Goal: Information Seeking & Learning: Learn about a topic

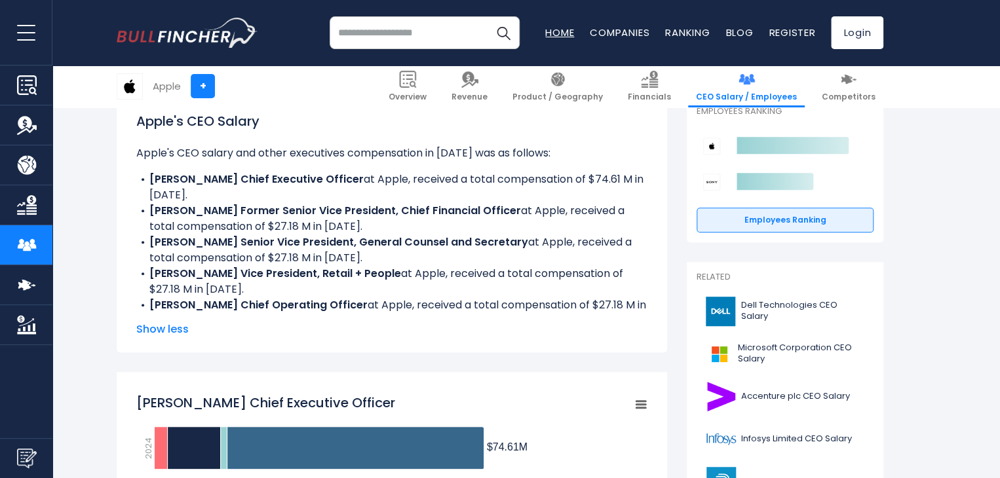
click at [553, 37] on link "Home" at bounding box center [559, 33] width 29 height 14
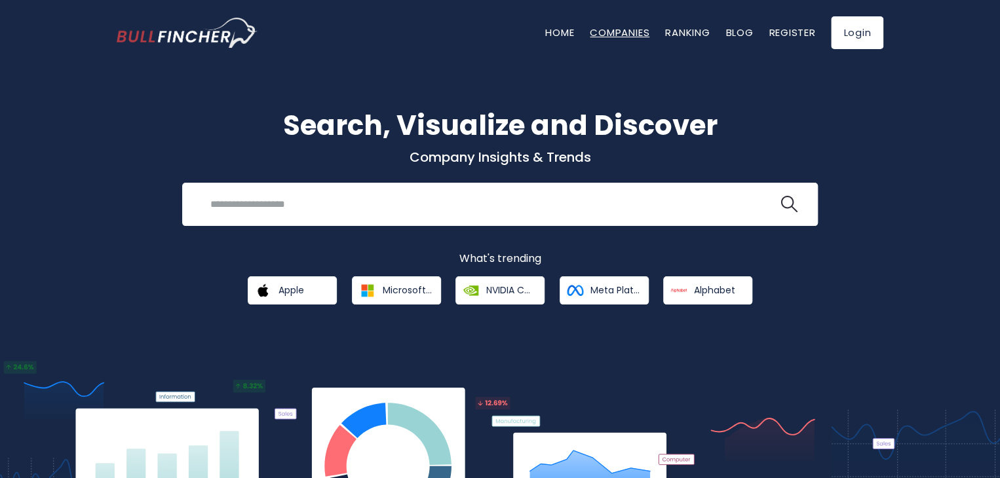
click at [615, 38] on link "Companies" at bounding box center [620, 33] width 60 height 14
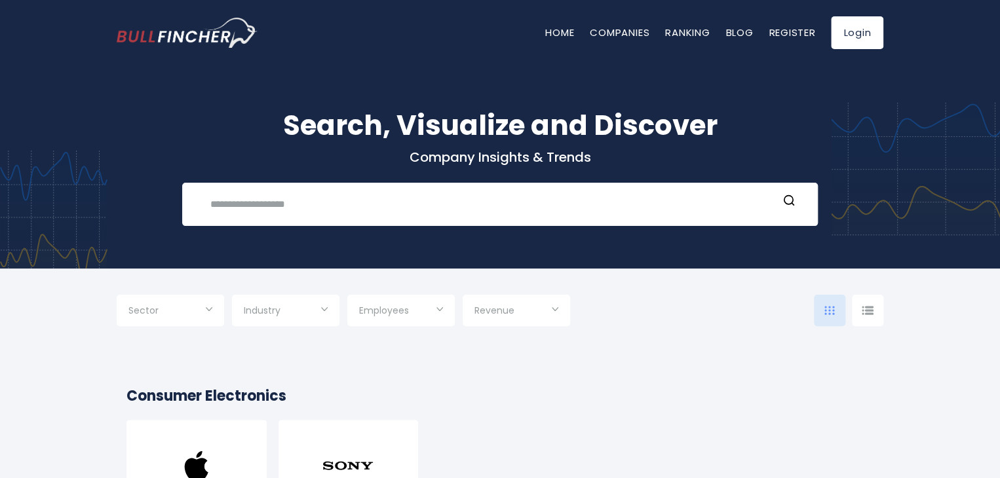
scroll to position [197, 0]
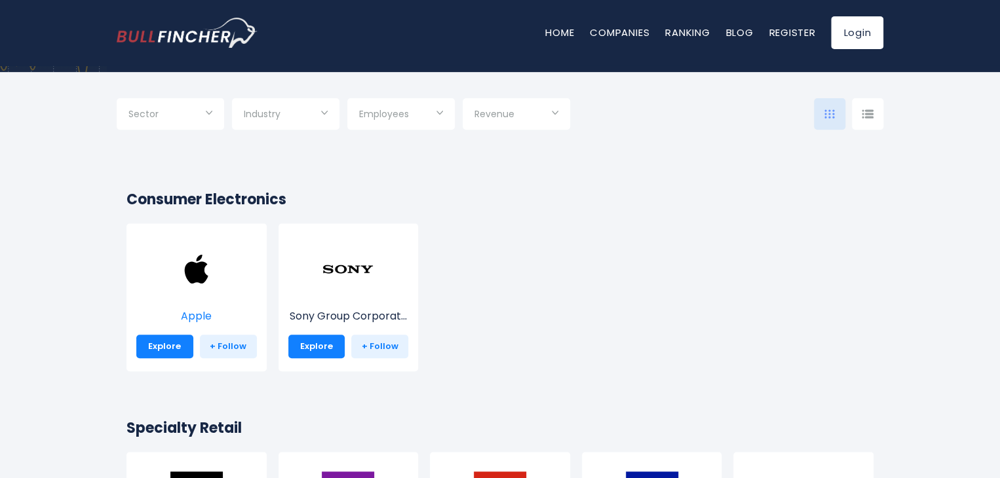
click at [210, 284] on img at bounding box center [196, 269] width 52 height 52
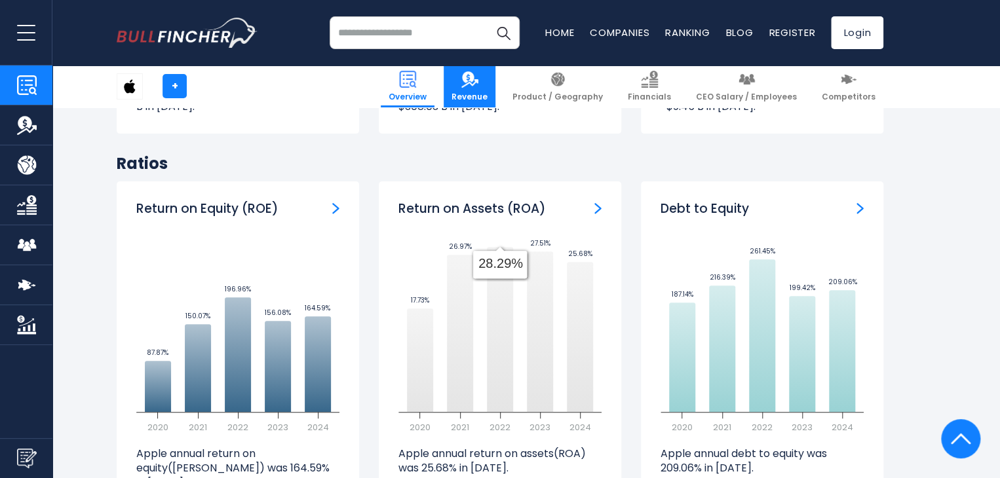
scroll to position [2622, 0]
click at [482, 89] on link "Revenue" at bounding box center [470, 87] width 52 height 42
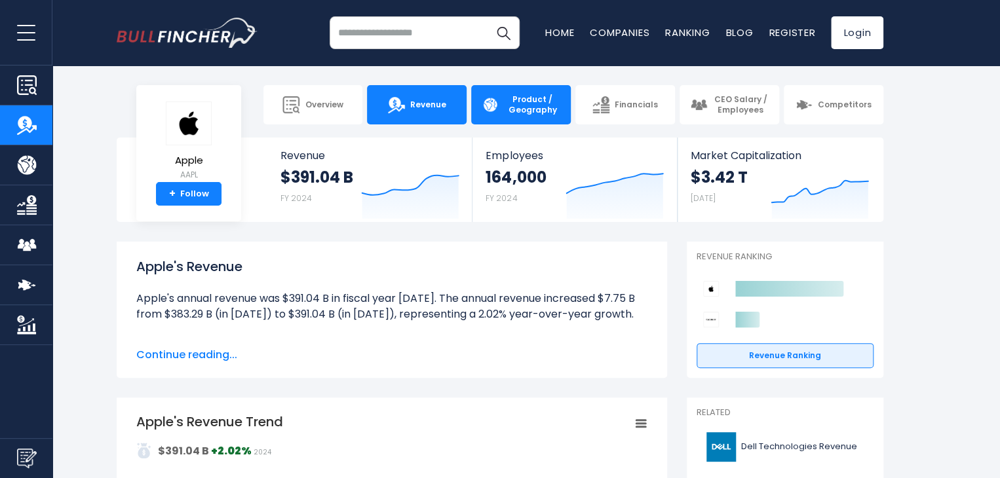
click at [535, 104] on span "Product / Geography" at bounding box center [532, 104] width 56 height 20
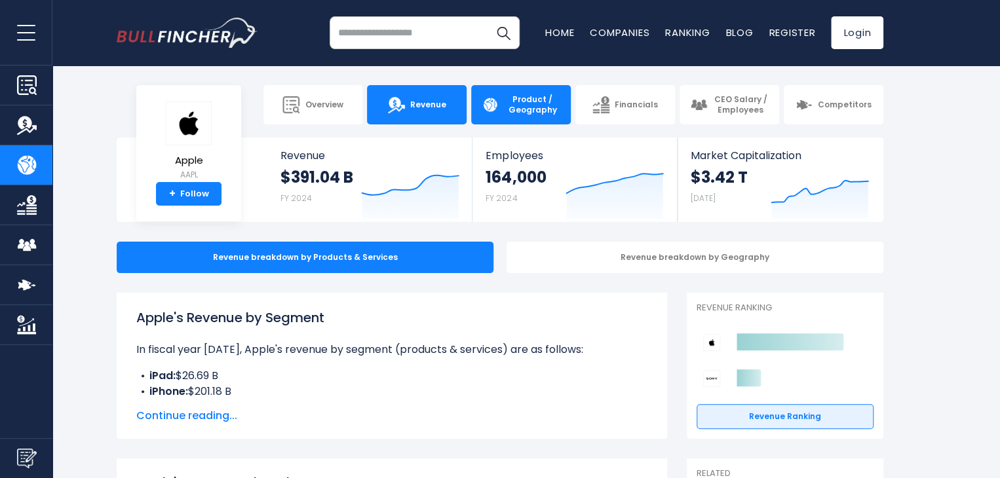
click at [397, 109] on img at bounding box center [396, 104] width 17 height 17
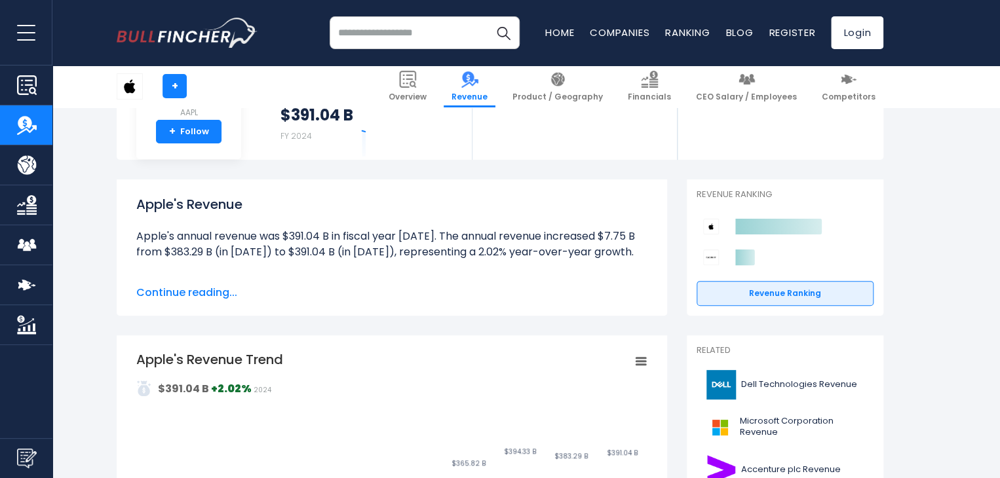
scroll to position [131, 0]
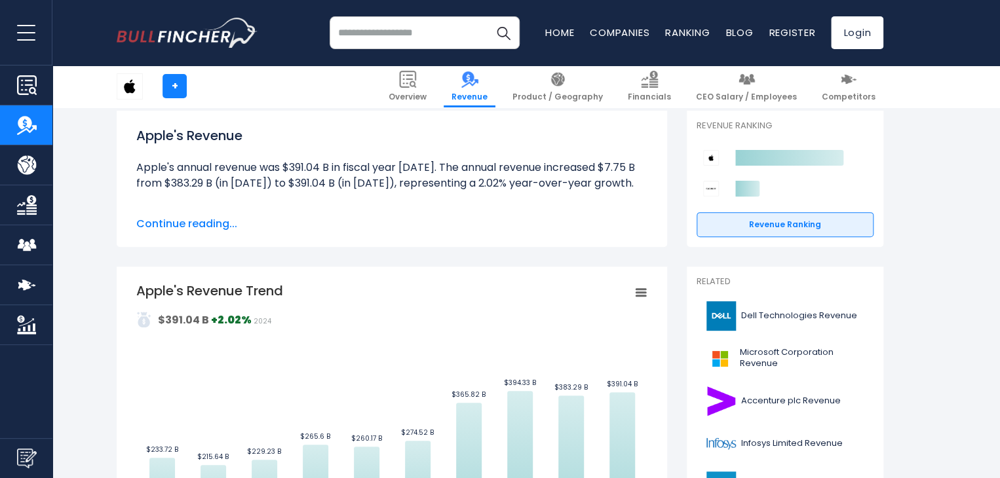
click at [223, 226] on span "Continue reading..." at bounding box center [391, 224] width 511 height 16
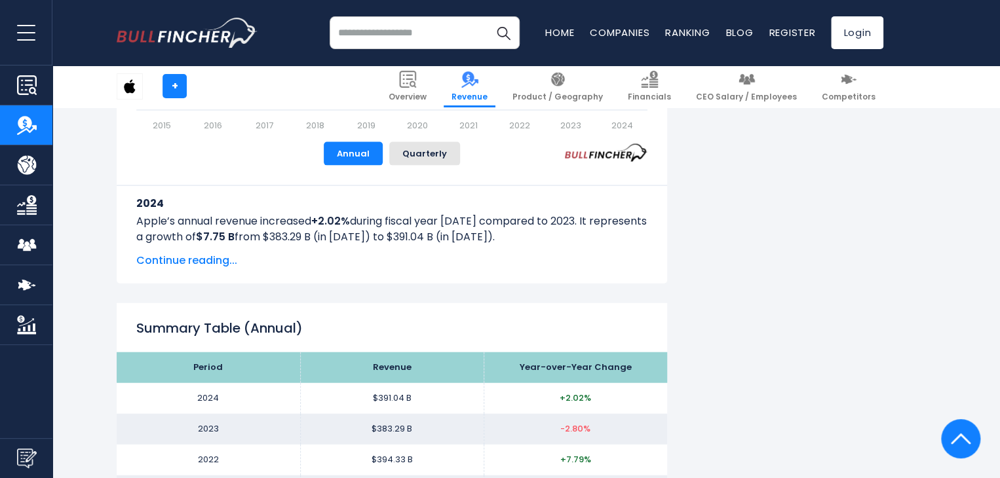
scroll to position [1376, 0]
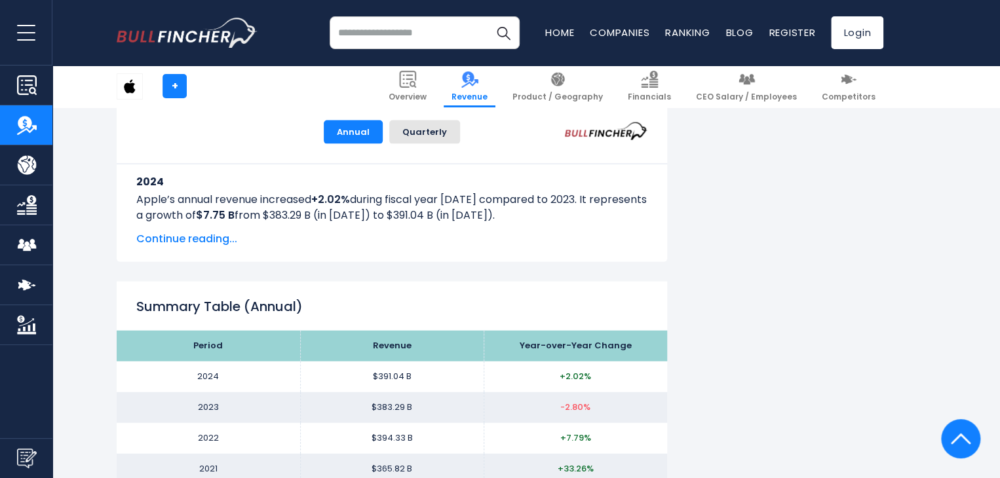
click at [189, 242] on span "Continue reading..." at bounding box center [391, 239] width 511 height 16
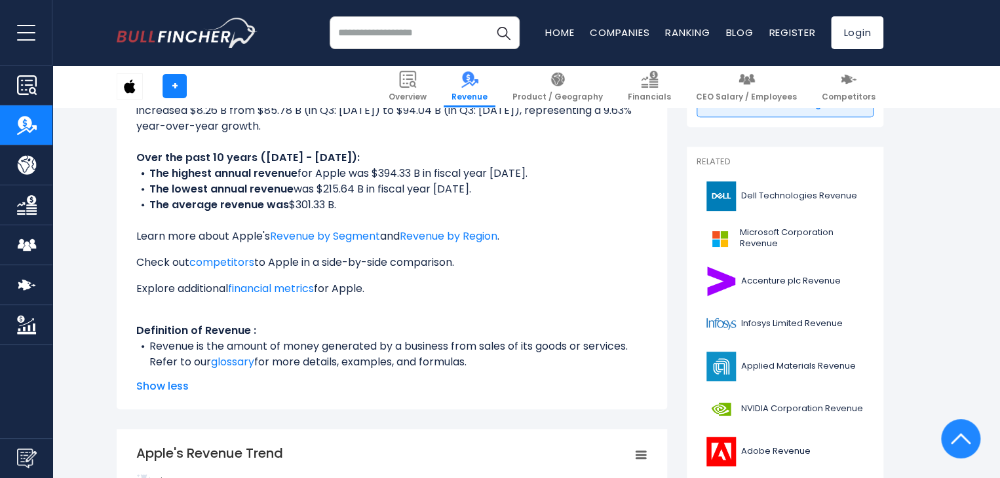
scroll to position [0, 0]
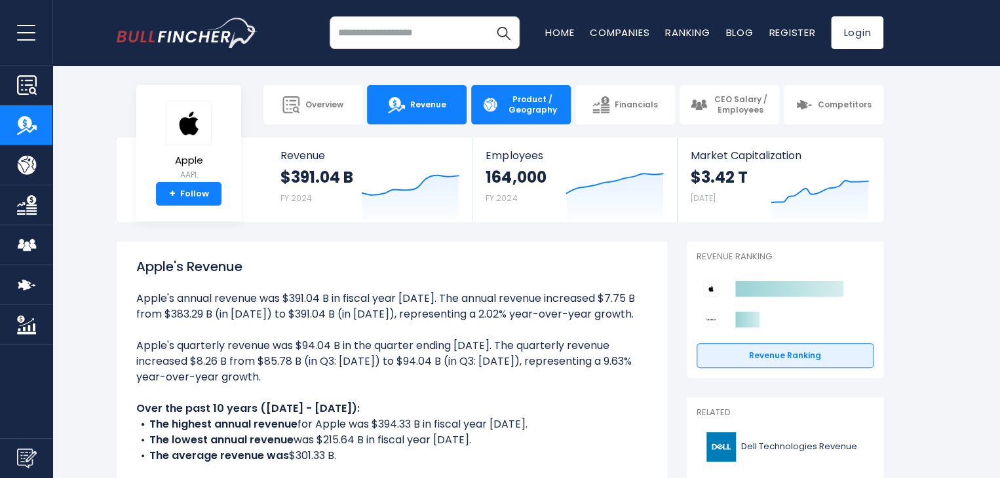
click at [549, 95] on span "Product / Geography" at bounding box center [532, 104] width 56 height 20
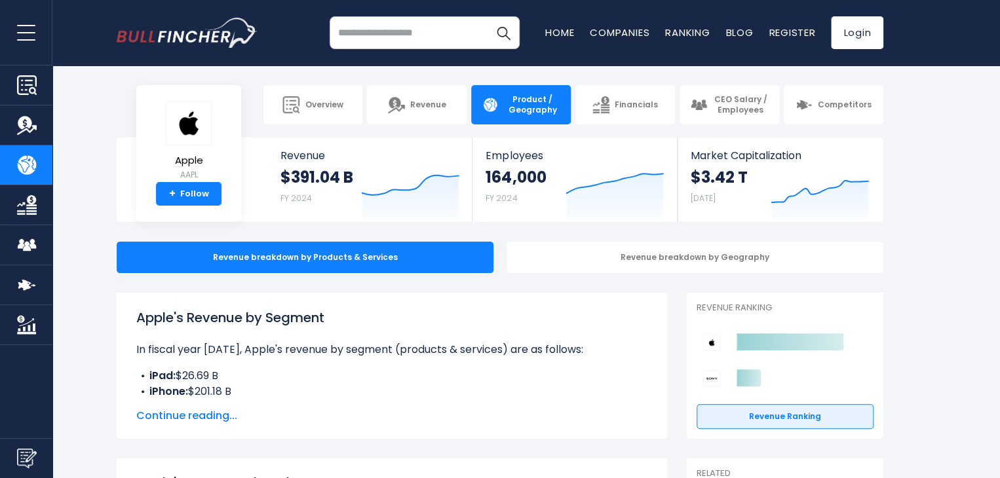
click at [208, 419] on span "Continue reading..." at bounding box center [391, 416] width 511 height 16
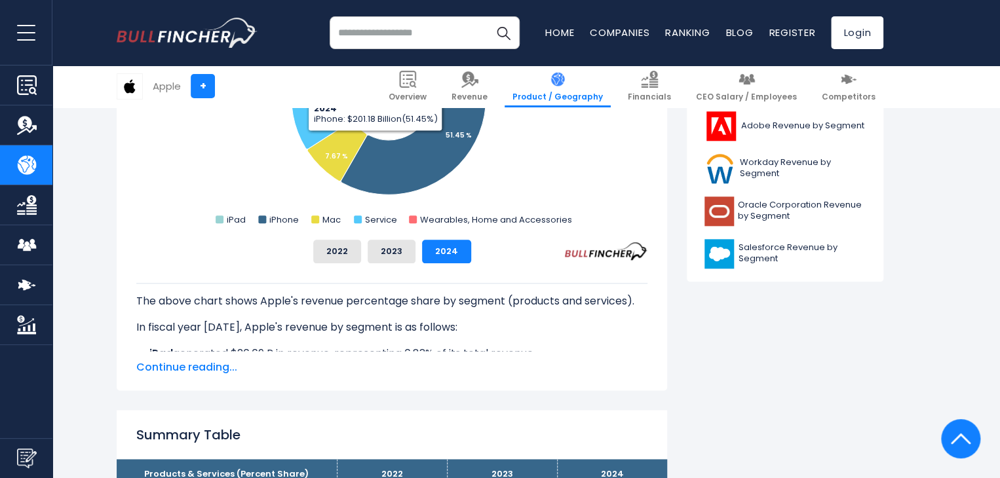
scroll to position [721, 0]
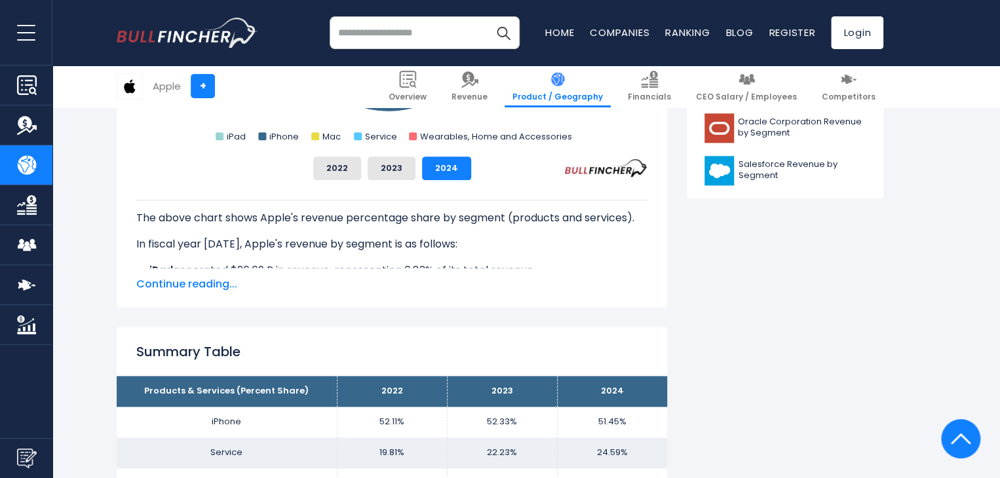
click at [199, 289] on span "Continue reading..." at bounding box center [391, 285] width 511 height 16
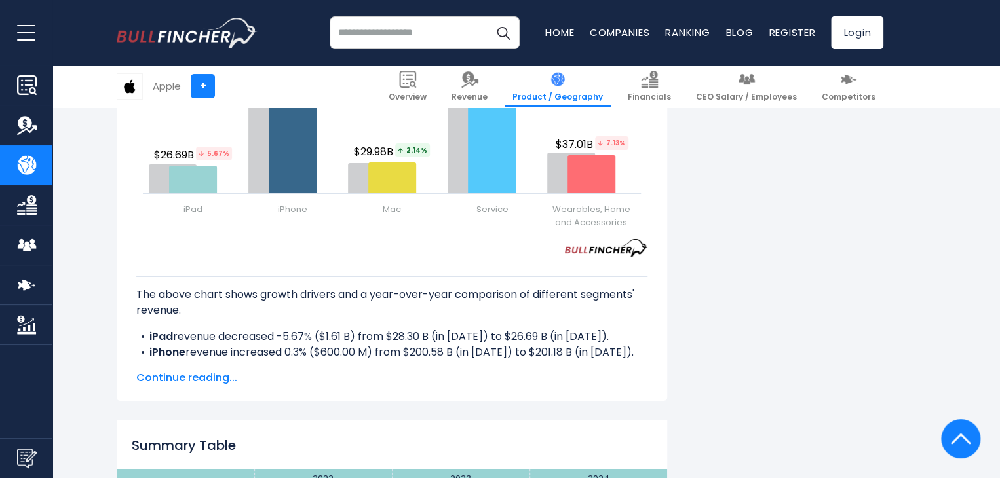
scroll to position [2229, 0]
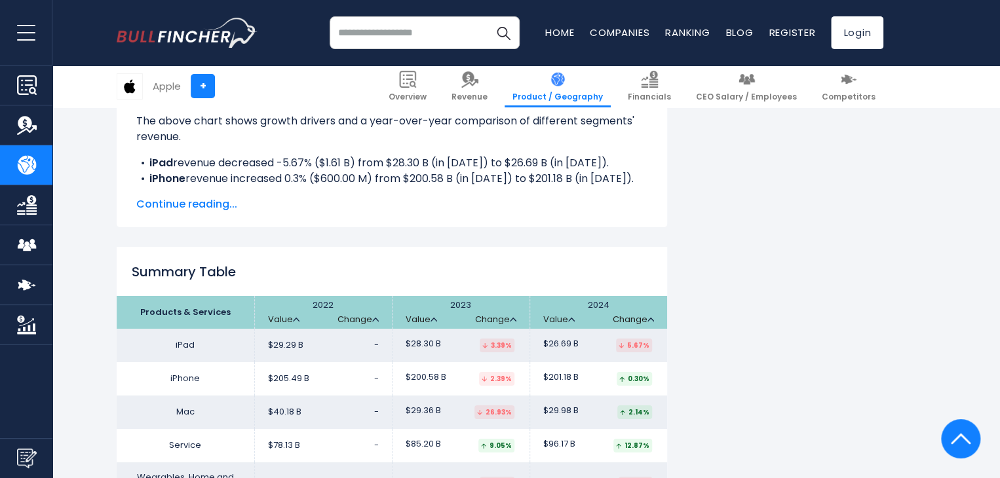
click at [208, 212] on span "Continue reading..." at bounding box center [391, 205] width 511 height 16
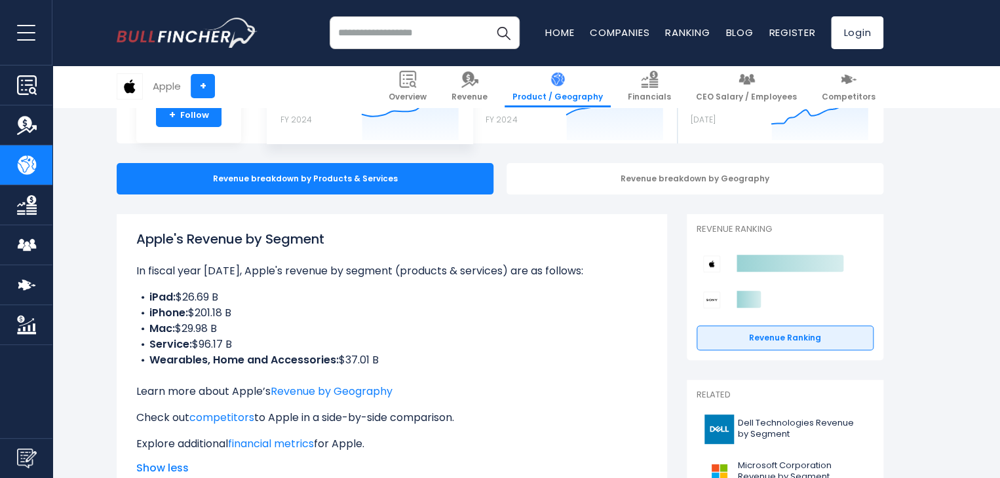
scroll to position [0, 0]
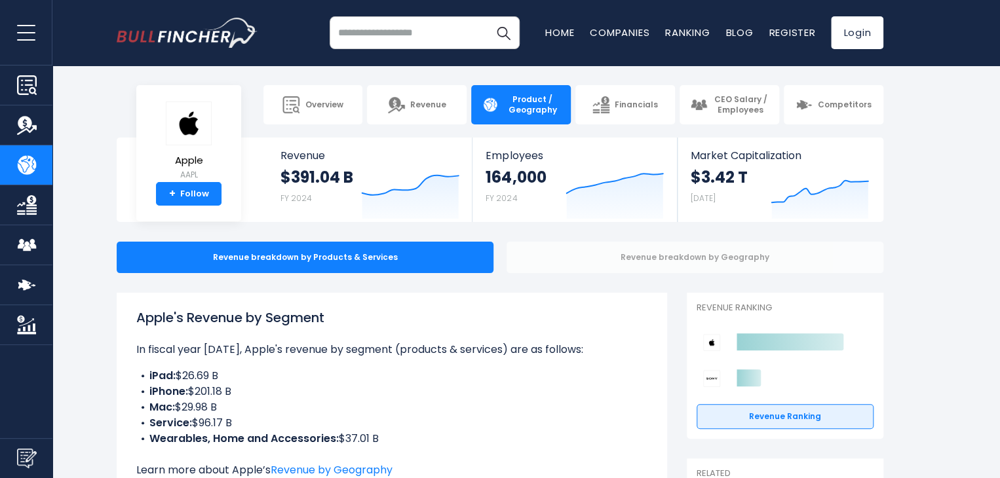
click at [586, 260] on div "Revenue breakdown by Geography" at bounding box center [695, 257] width 377 height 31
click at [690, 261] on div "Revenue breakdown by Geography" at bounding box center [695, 257] width 377 height 31
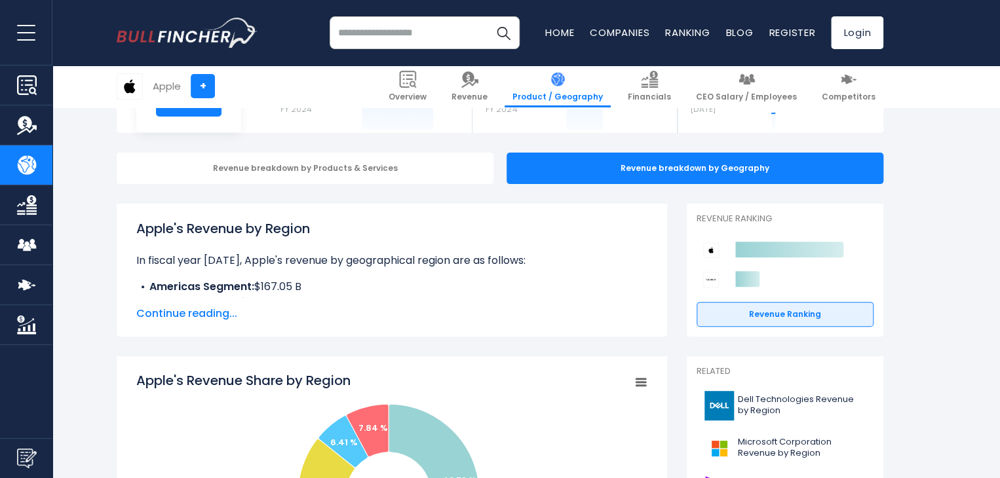
scroll to position [131, 0]
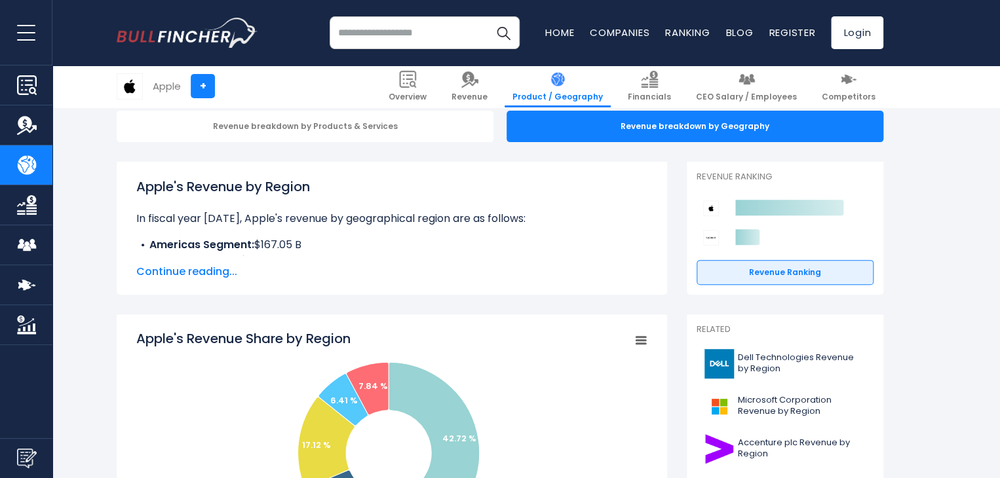
click at [188, 278] on span "Continue reading..." at bounding box center [391, 272] width 511 height 16
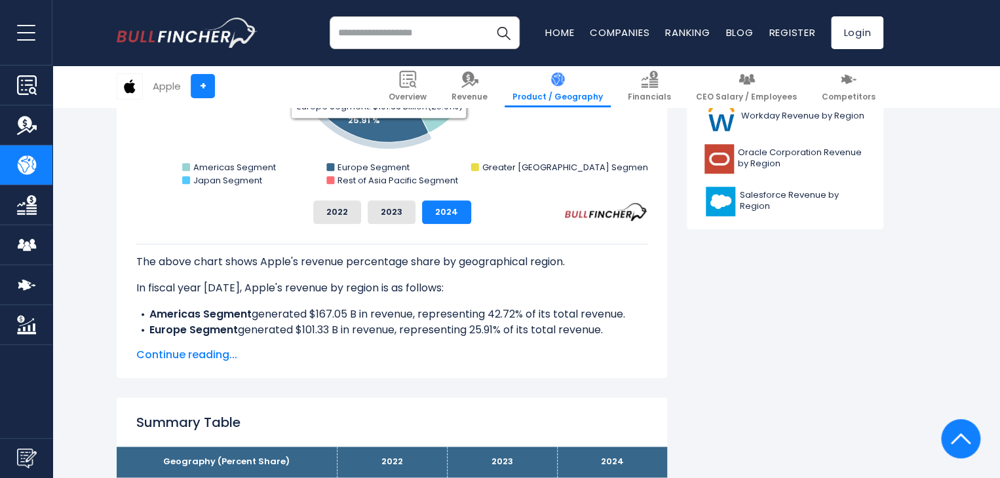
scroll to position [721, 0]
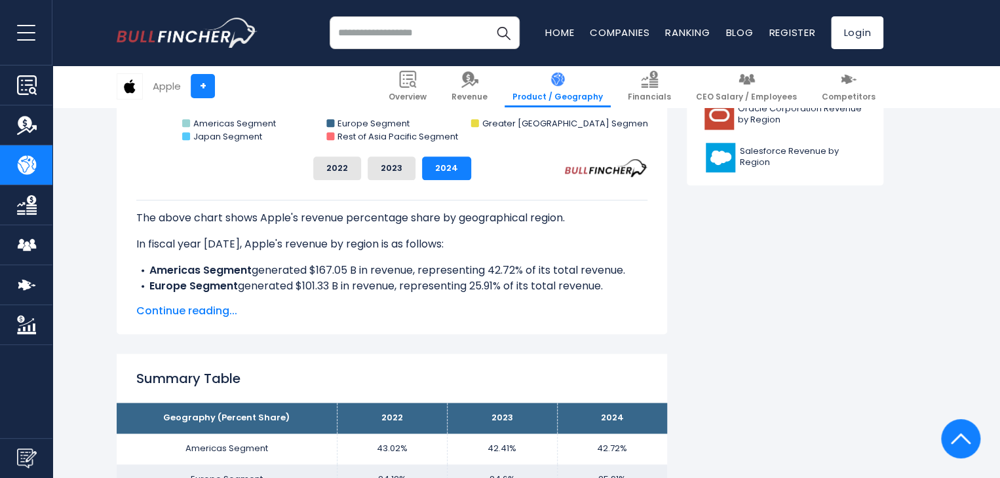
click at [182, 315] on span "Continue reading..." at bounding box center [391, 311] width 511 height 16
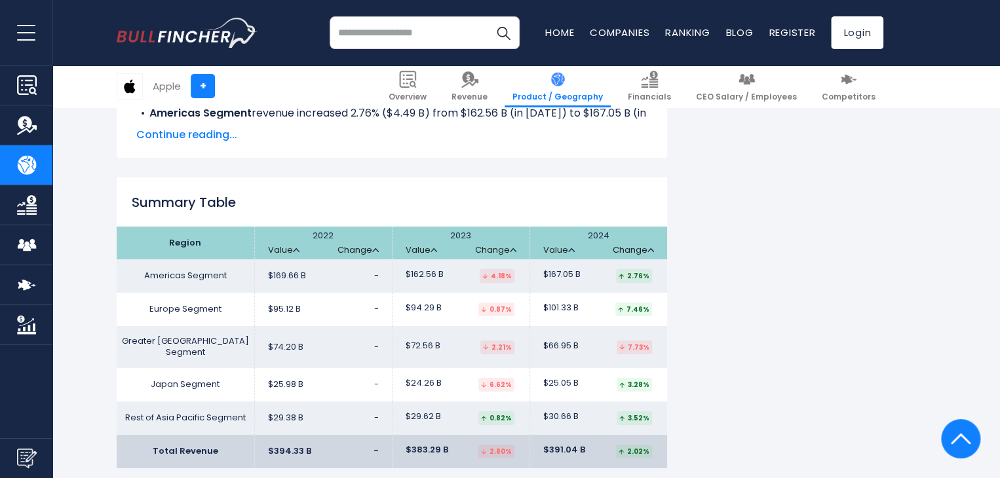
scroll to position [2229, 0]
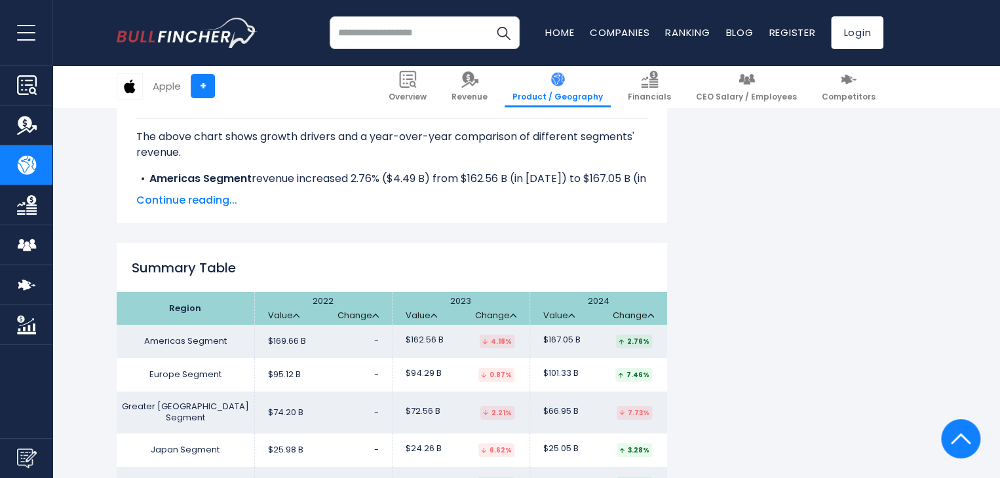
click at [197, 203] on span "Continue reading..." at bounding box center [391, 201] width 511 height 16
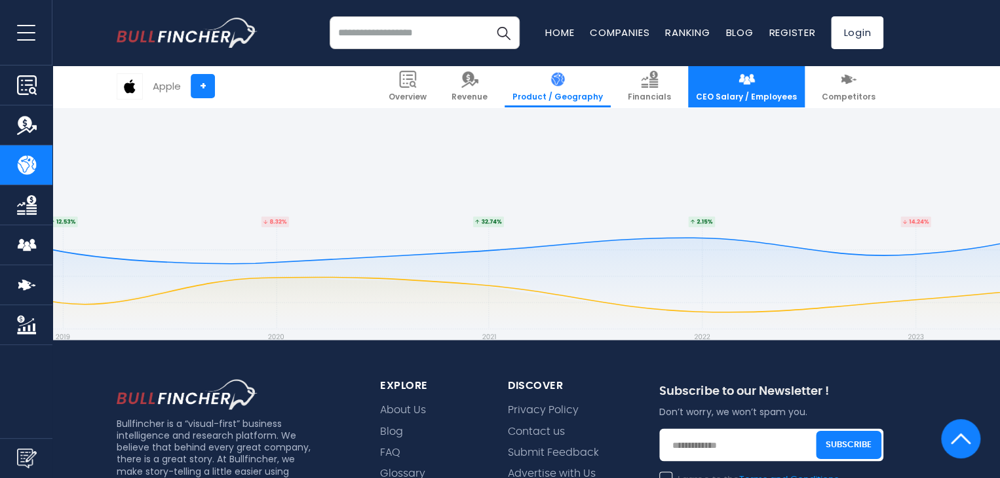
scroll to position [3319, 0]
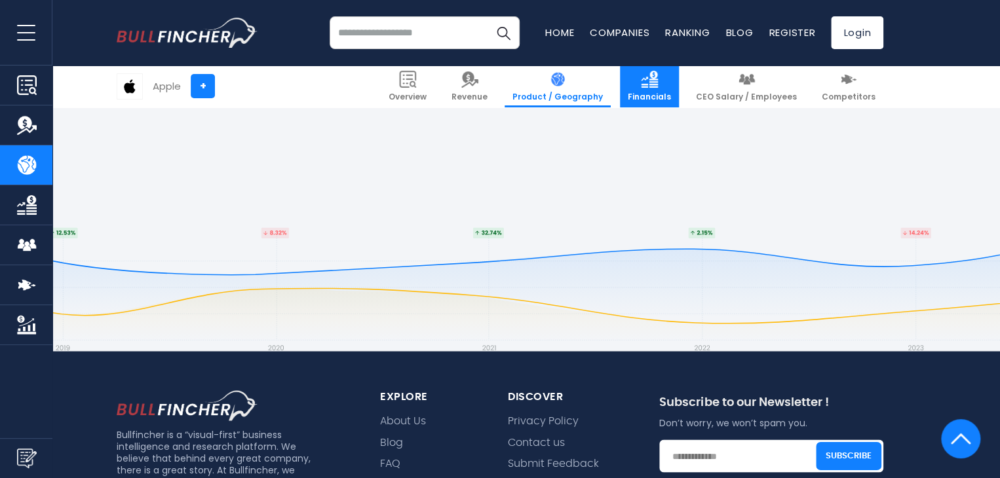
click at [658, 77] on img at bounding box center [649, 79] width 17 height 17
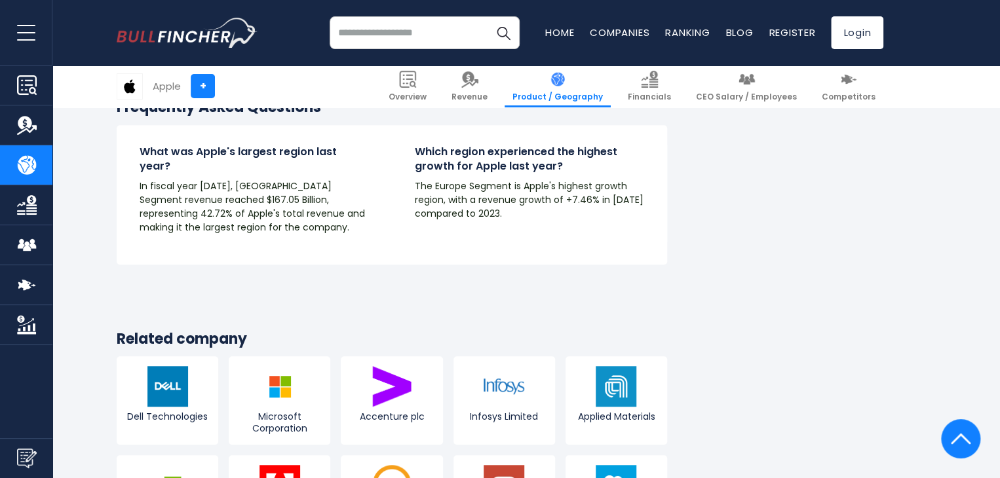
scroll to position [2794, 0]
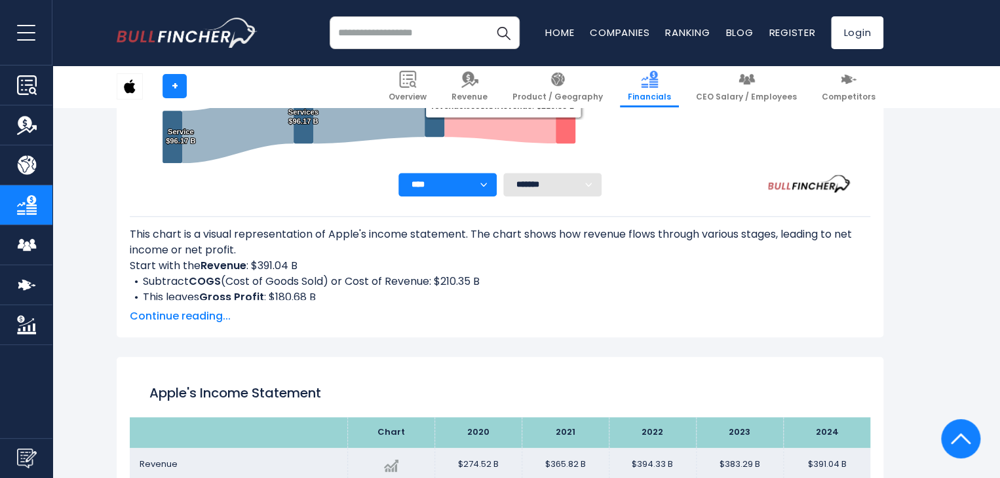
scroll to position [393, 0]
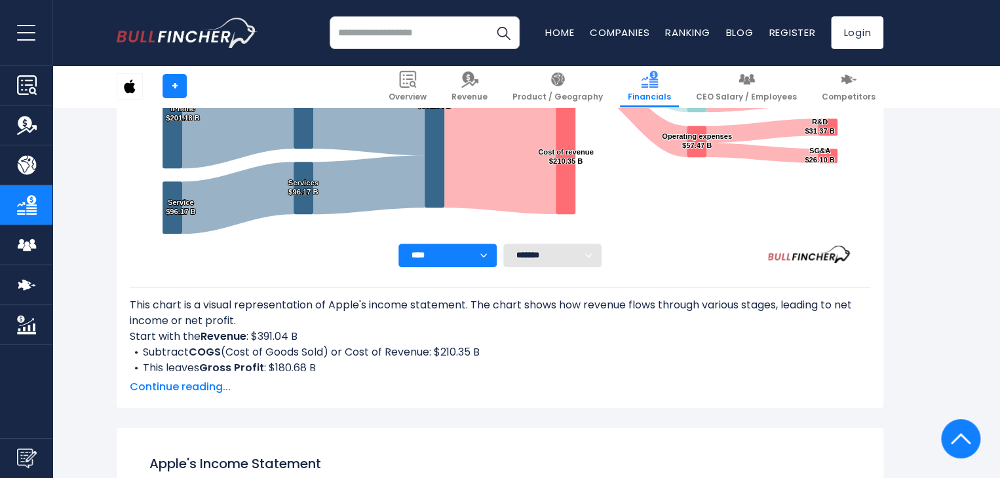
click at [483, 257] on select "**** **** **** **** **** ****" at bounding box center [448, 256] width 98 height 24
click at [537, 259] on select "******* ** ** ** **" at bounding box center [552, 256] width 98 height 24
click at [546, 255] on select "******* ** ** ** **" at bounding box center [552, 256] width 98 height 24
click at [187, 387] on span "Continue reading..." at bounding box center [500, 388] width 741 height 16
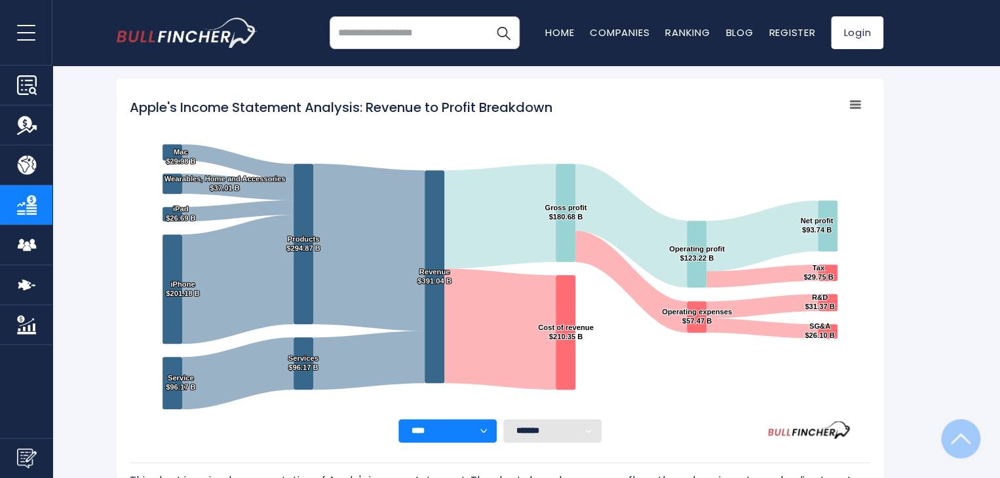
scroll to position [0, 0]
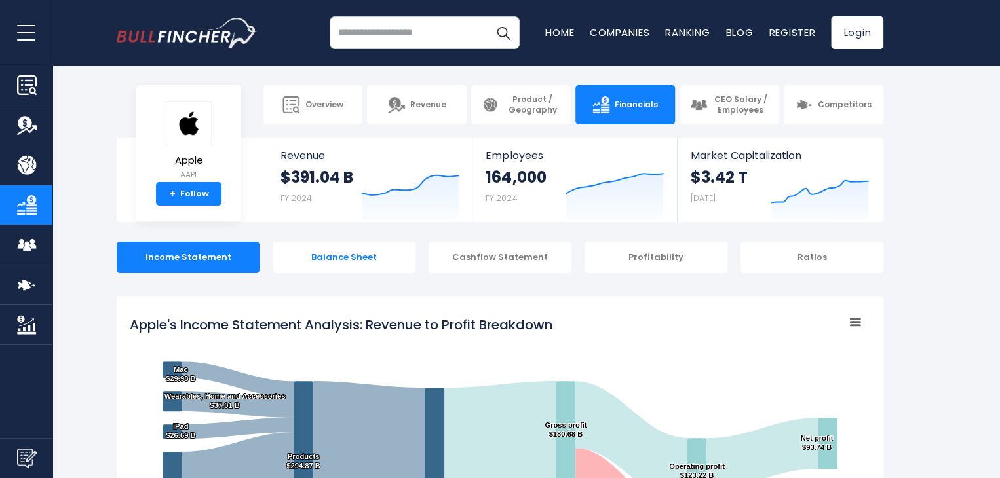
click at [359, 265] on div "Balance Sheet" at bounding box center [344, 257] width 143 height 31
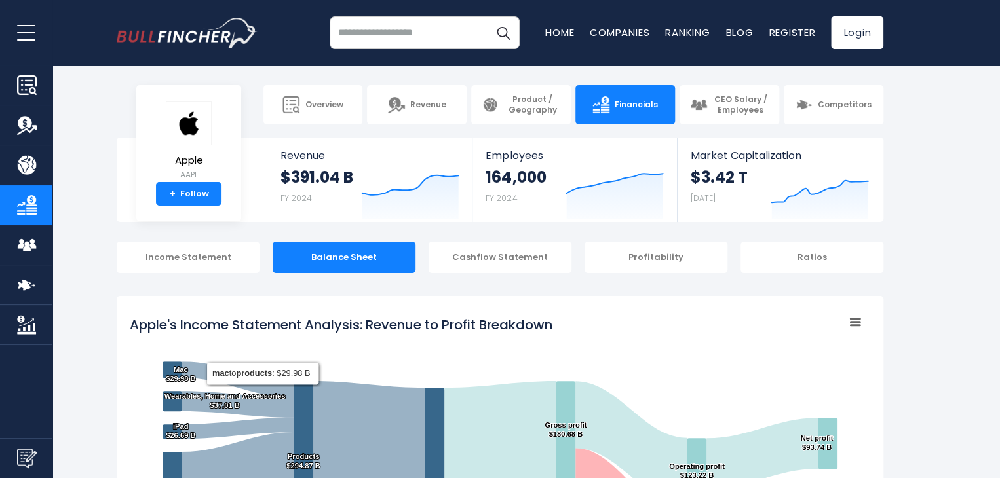
click at [334, 255] on div "Balance Sheet" at bounding box center [344, 257] width 143 height 31
click at [521, 252] on div "Cashflow Statement" at bounding box center [500, 257] width 143 height 31
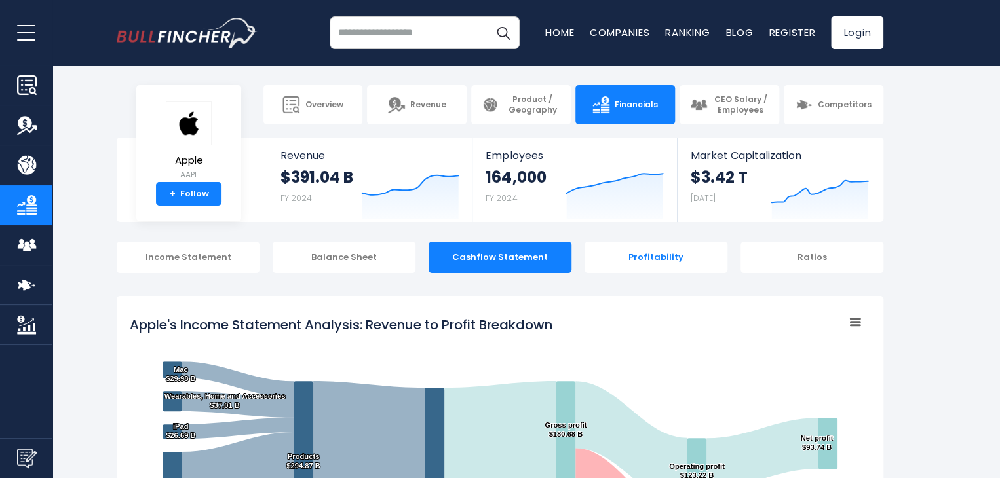
click at [669, 270] on div "Profitability" at bounding box center [656, 257] width 143 height 31
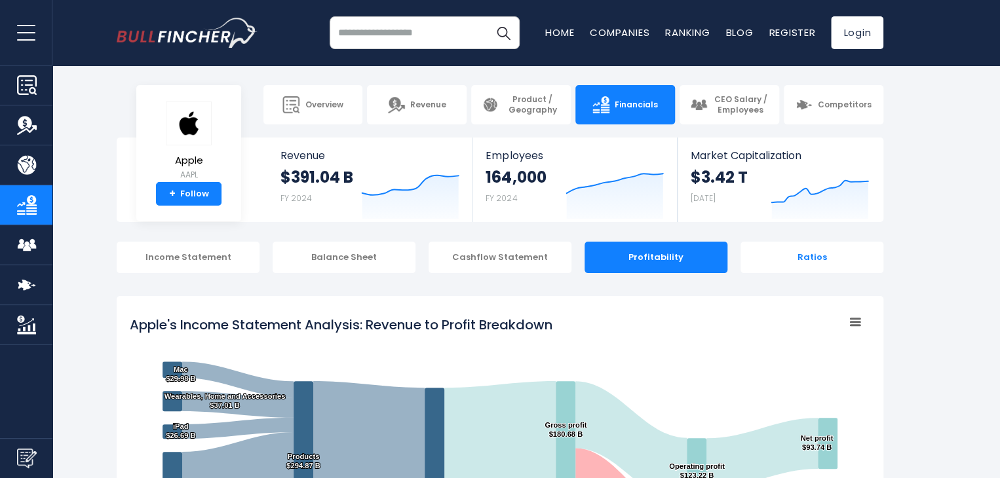
click at [825, 262] on div "Ratios" at bounding box center [812, 257] width 143 height 31
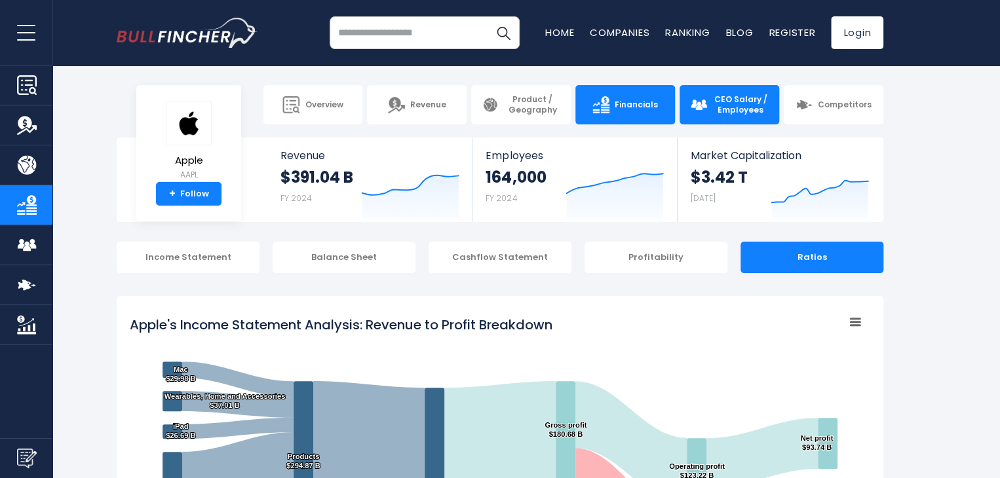
click at [723, 116] on link "CEO Salary / Employees" at bounding box center [730, 104] width 100 height 39
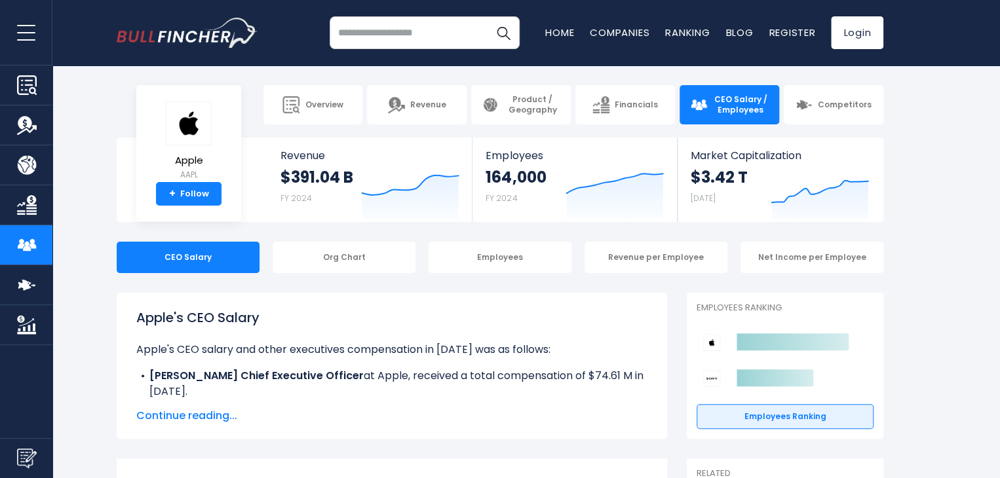
click at [189, 420] on span "Continue reading..." at bounding box center [391, 416] width 511 height 16
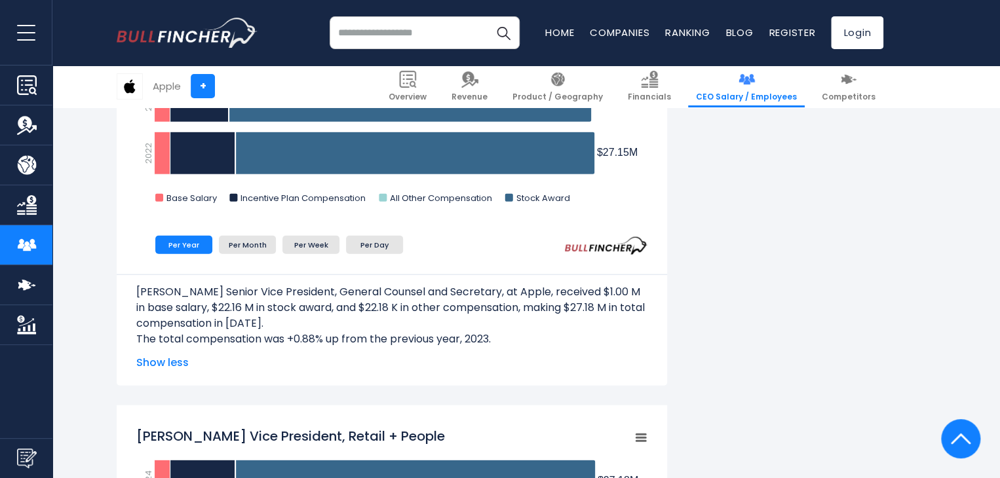
scroll to position [1508, 0]
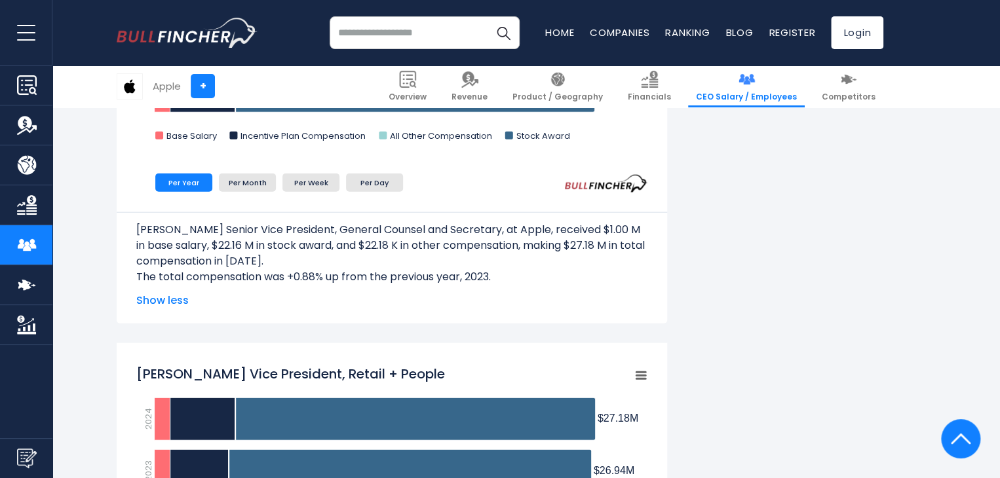
click at [163, 297] on span "Show less" at bounding box center [391, 301] width 511 height 16
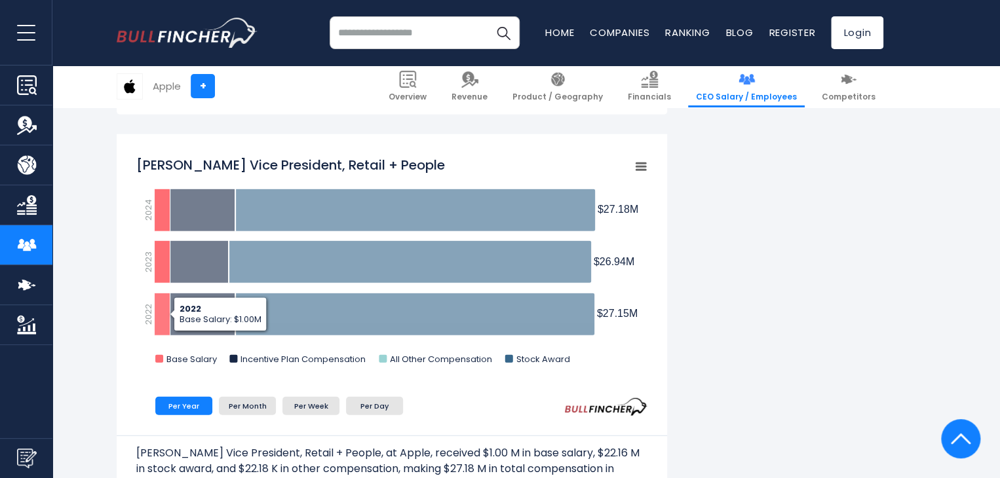
scroll to position [1376, 0]
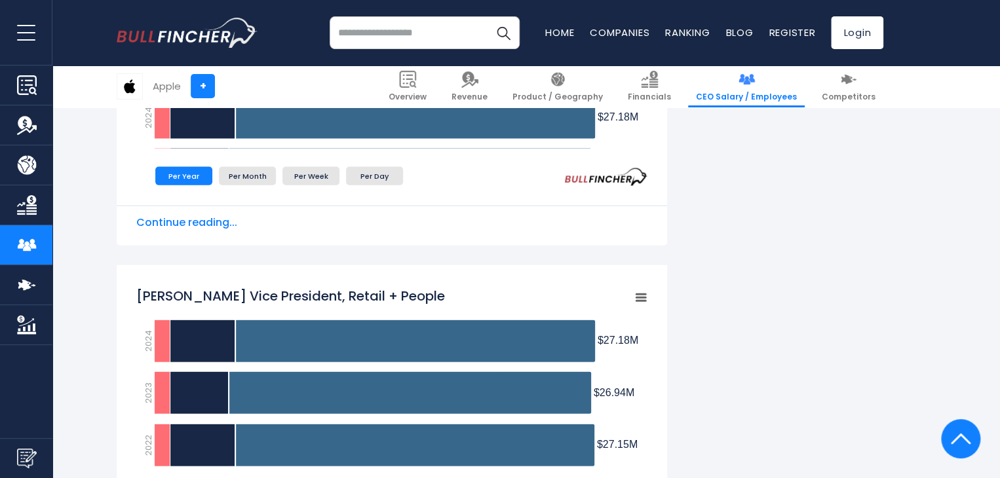
click at [189, 217] on span "Continue reading..." at bounding box center [391, 223] width 511 height 16
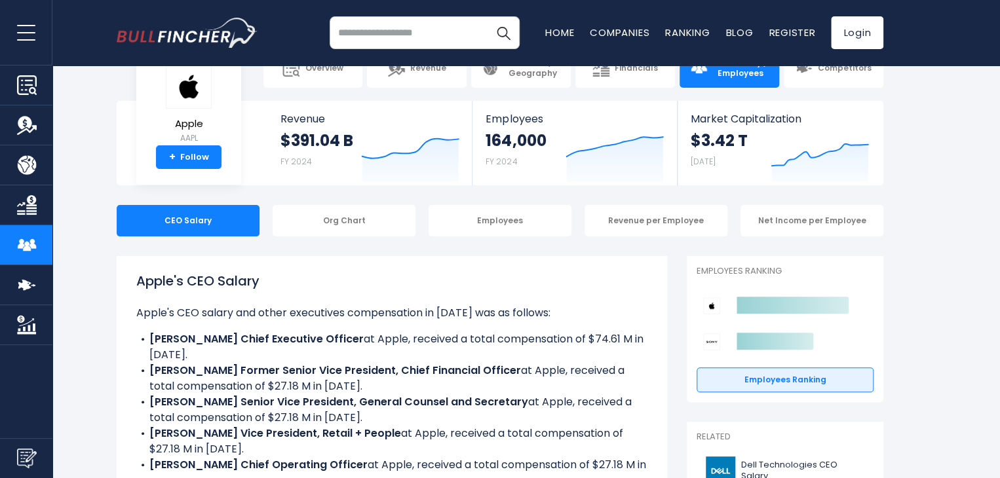
scroll to position [0, 0]
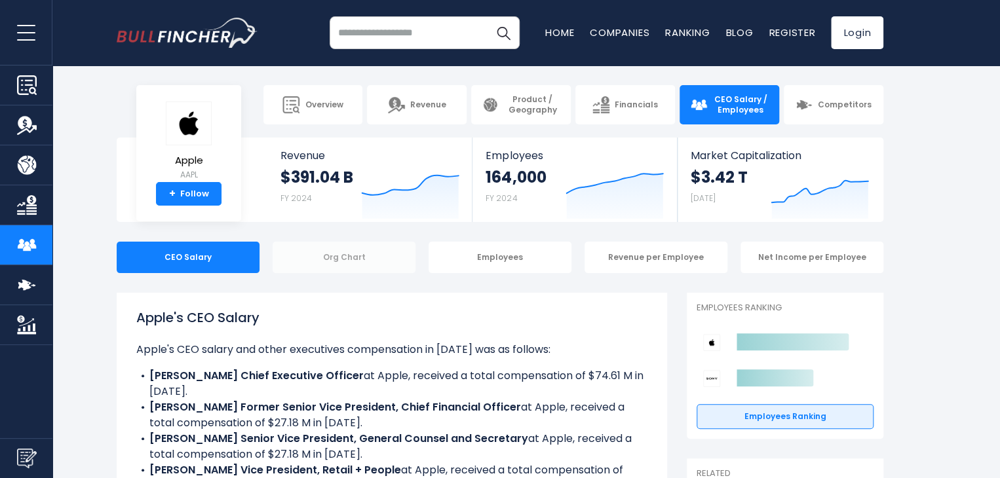
click at [333, 268] on div "Org Chart" at bounding box center [344, 257] width 143 height 31
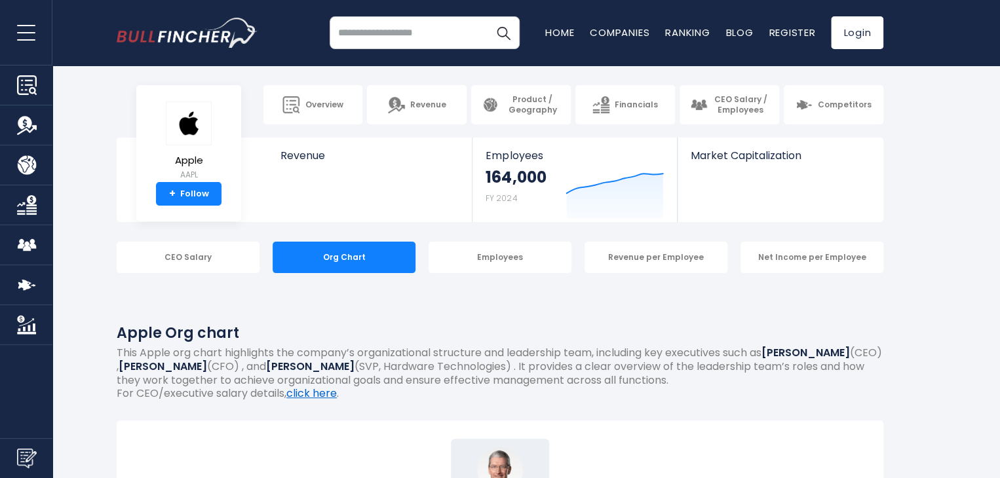
click at [312, 394] on link "click here" at bounding box center [311, 393] width 50 height 15
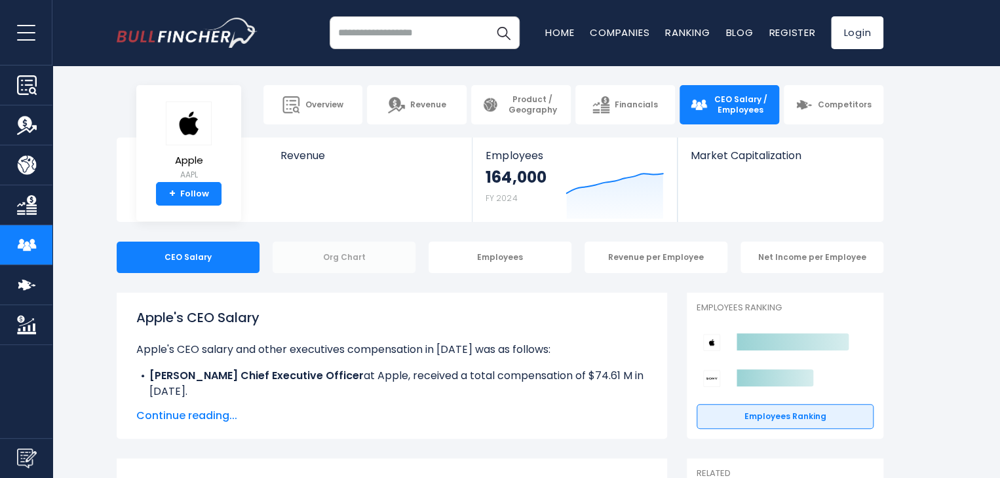
click at [359, 268] on div "Org Chart" at bounding box center [344, 257] width 143 height 31
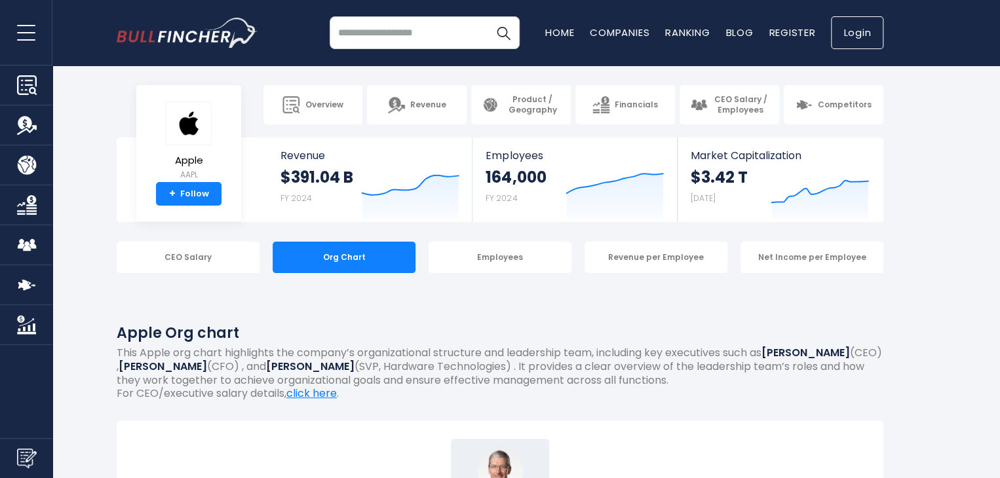
click at [857, 39] on link "Login" at bounding box center [857, 32] width 52 height 33
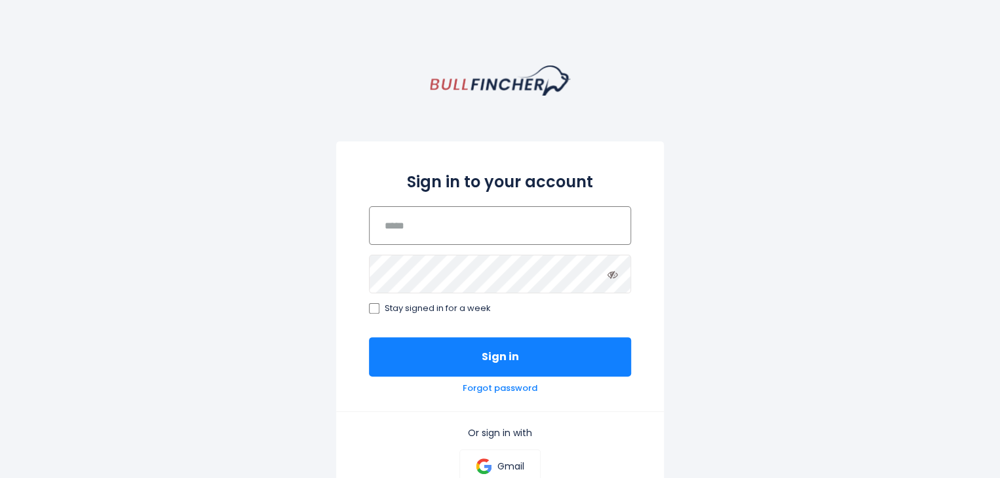
click at [452, 237] on input "email" at bounding box center [500, 225] width 262 height 39
paste input "**********"
type input "**********"
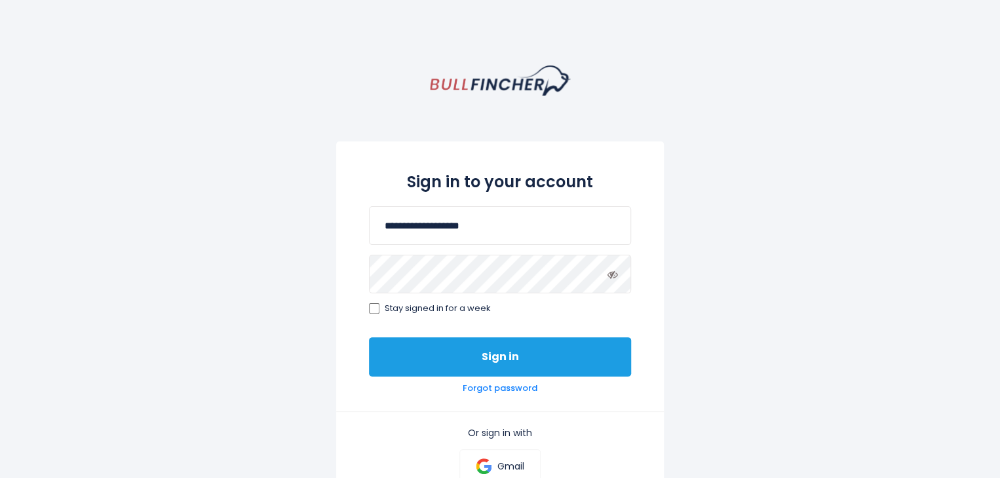
click at [430, 356] on button "Sign in" at bounding box center [500, 357] width 262 height 39
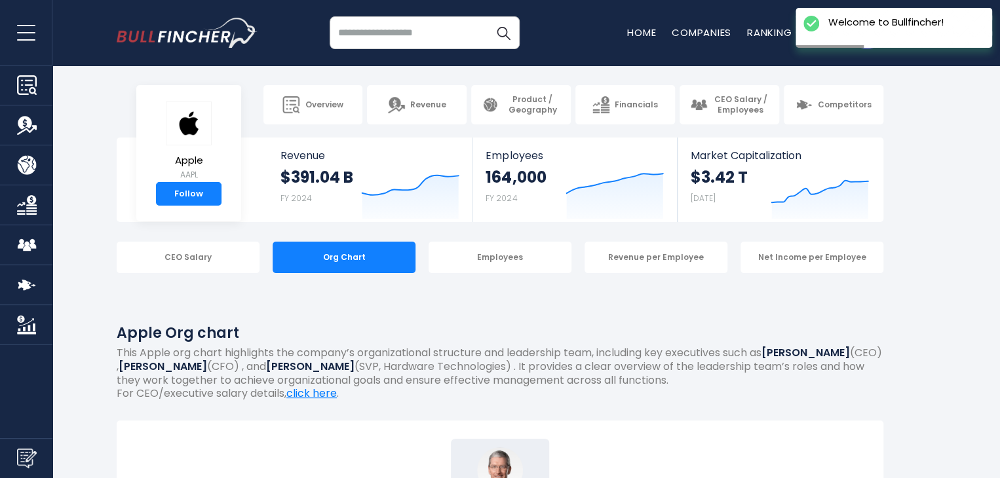
scroll to position [131, 0]
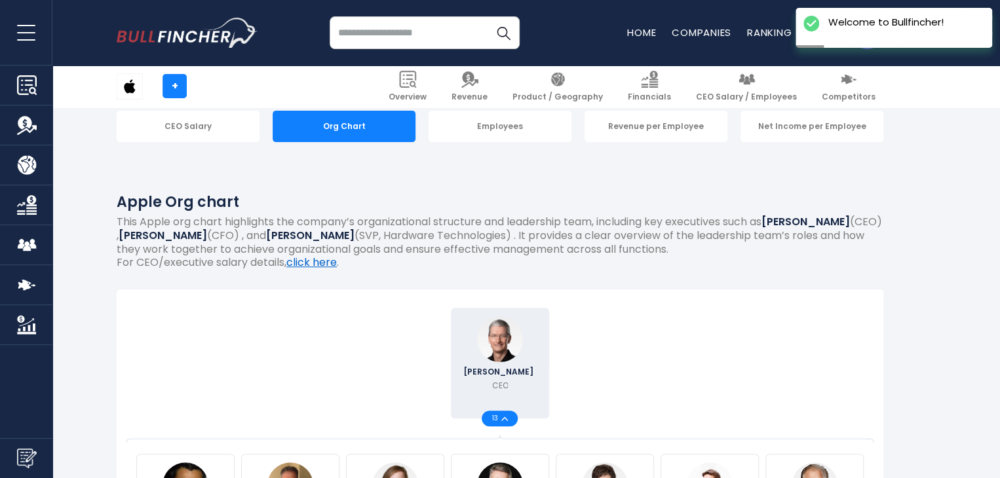
click at [324, 263] on link "click here" at bounding box center [311, 262] width 50 height 15
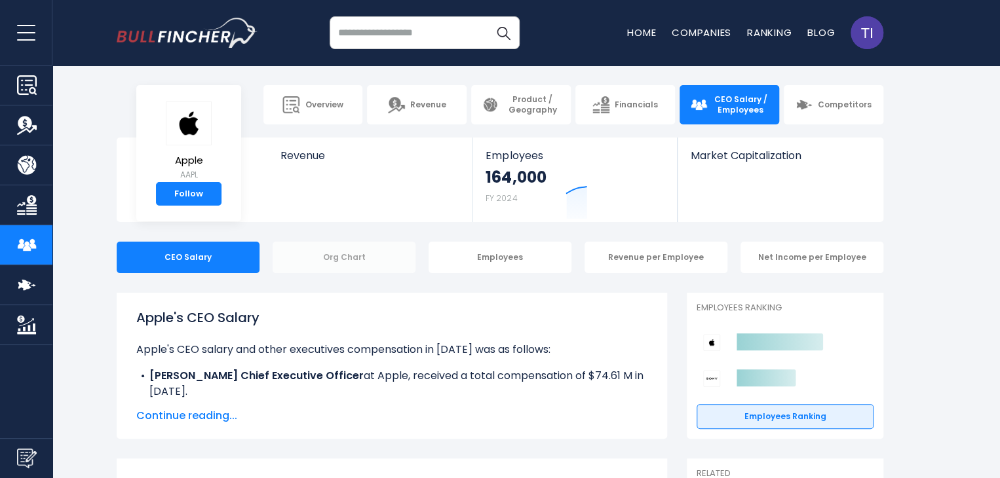
click at [338, 265] on div "Org Chart" at bounding box center [344, 257] width 143 height 31
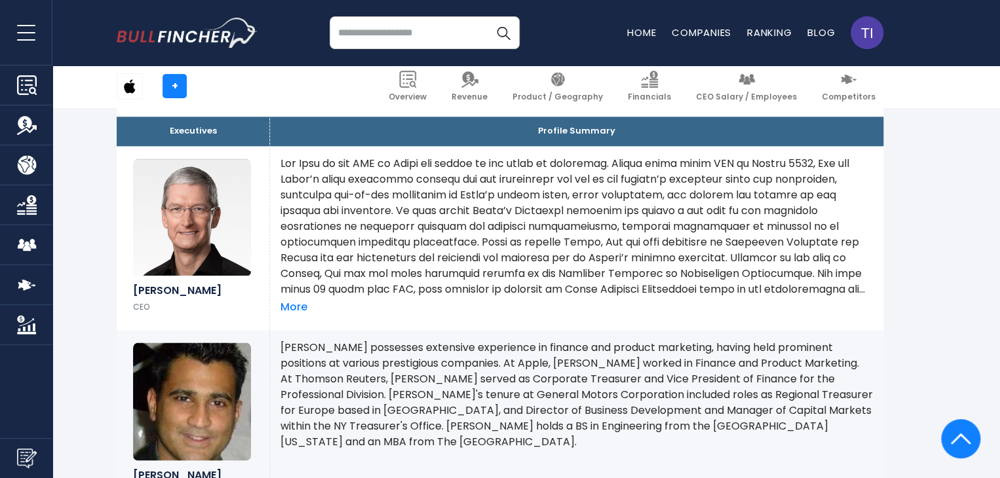
scroll to position [787, 0]
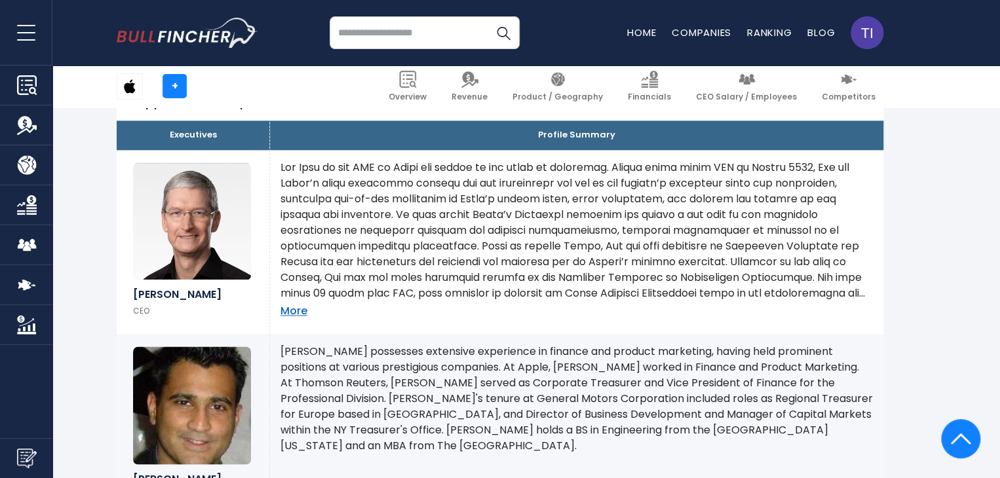
click at [298, 315] on link "More" at bounding box center [294, 312] width 27 height 14
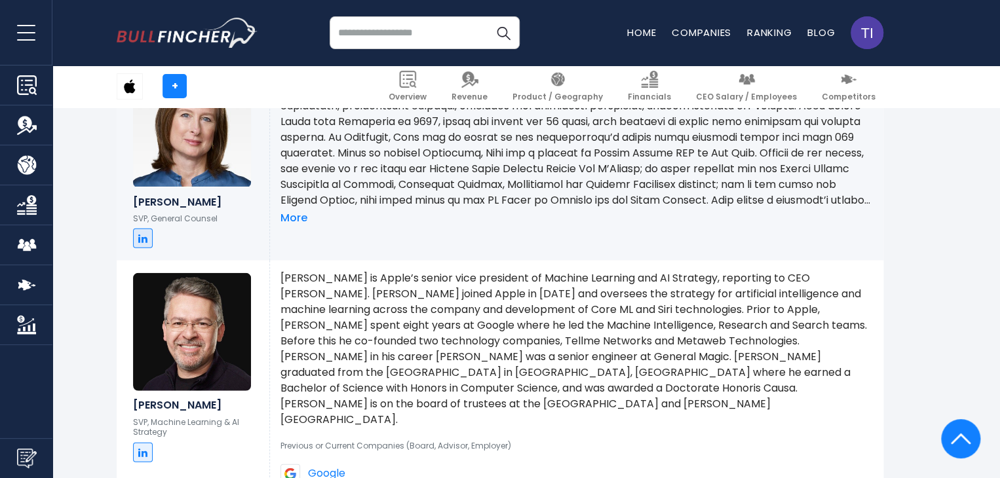
scroll to position [1508, 0]
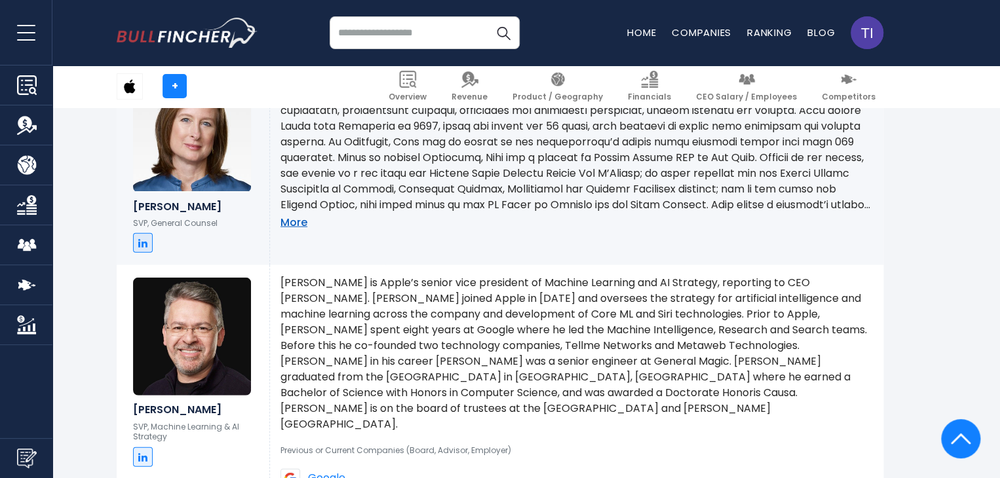
click at [302, 227] on link "More" at bounding box center [294, 223] width 27 height 14
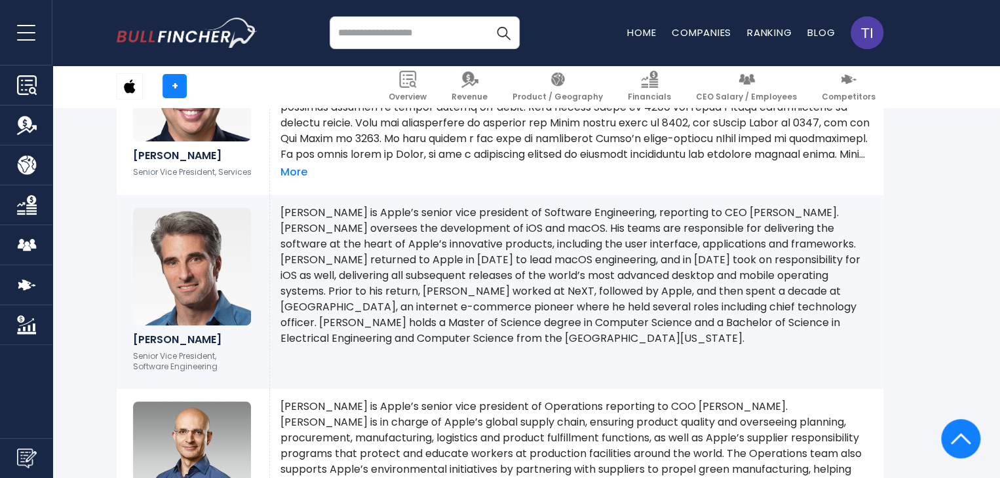
scroll to position [2491, 0]
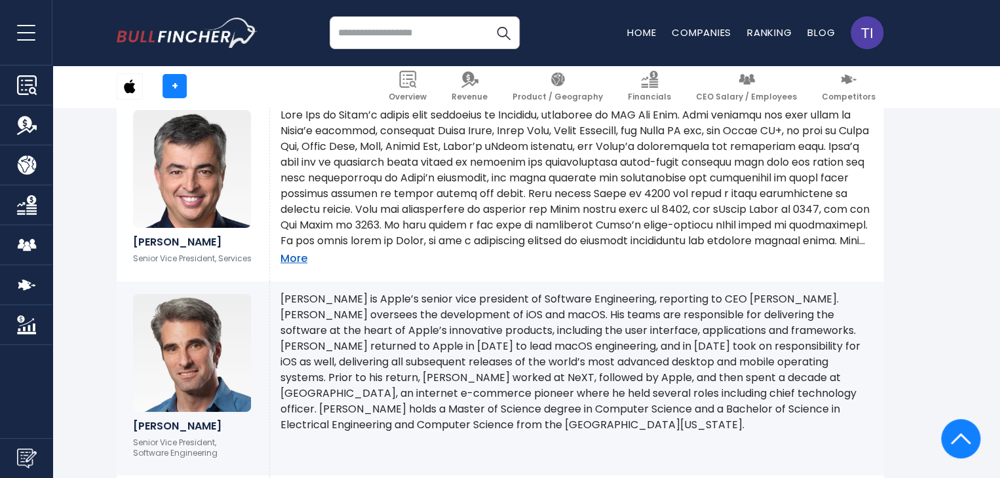
click at [303, 252] on link "More" at bounding box center [294, 259] width 27 height 14
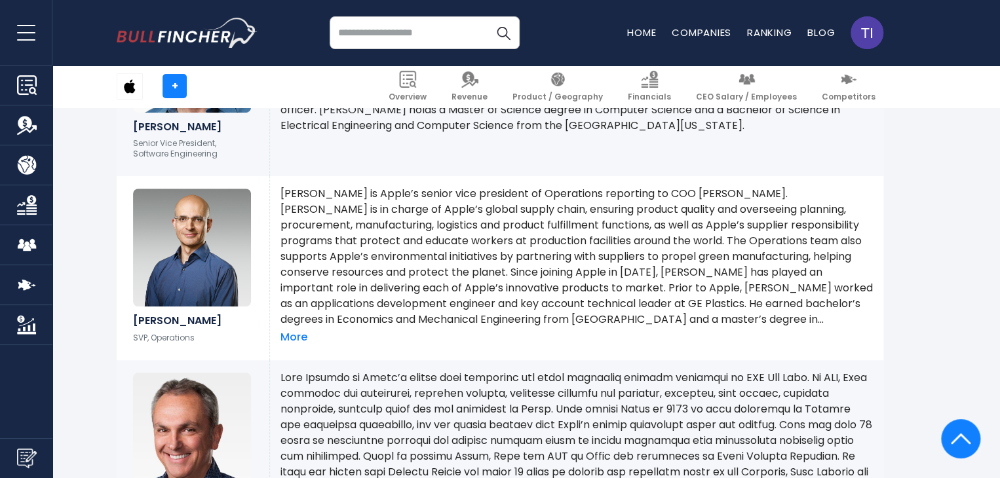
scroll to position [2818, 0]
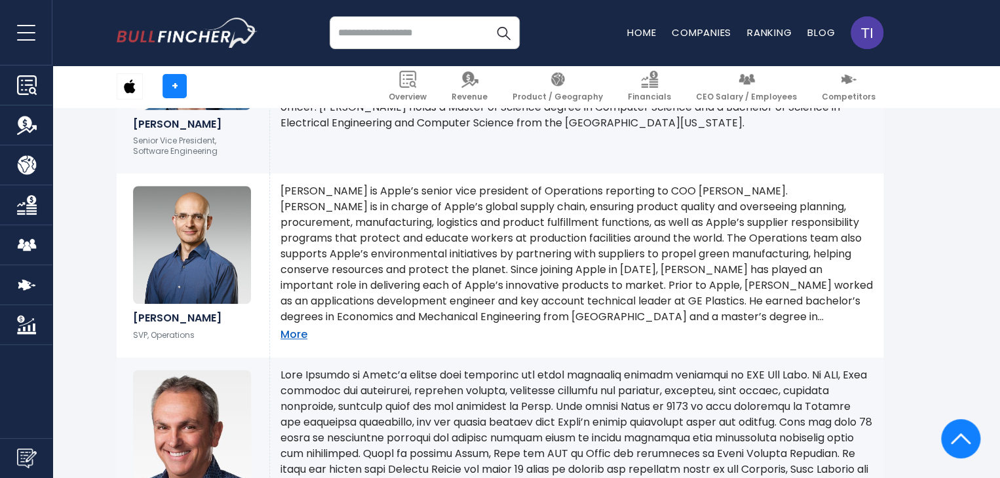
click at [296, 328] on link "More" at bounding box center [294, 335] width 27 height 14
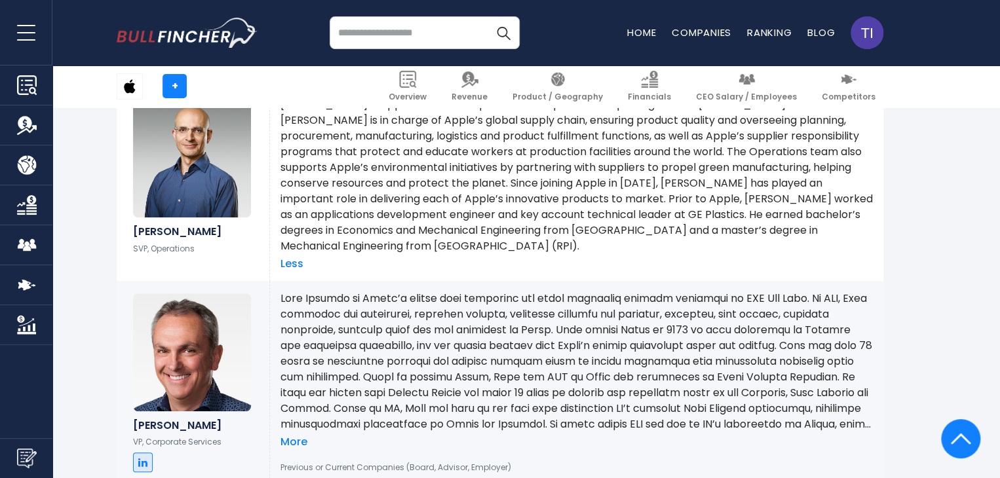
scroll to position [3081, 0]
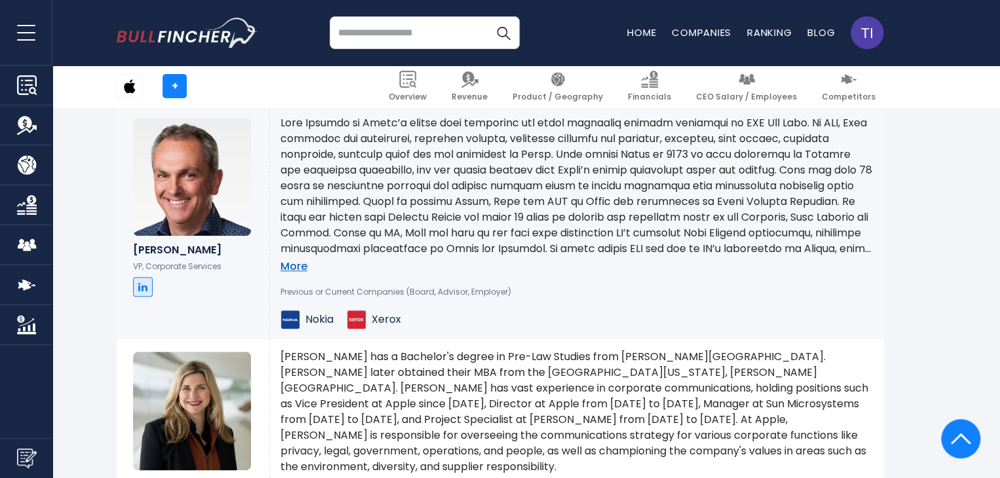
click at [298, 260] on link "More" at bounding box center [294, 267] width 27 height 14
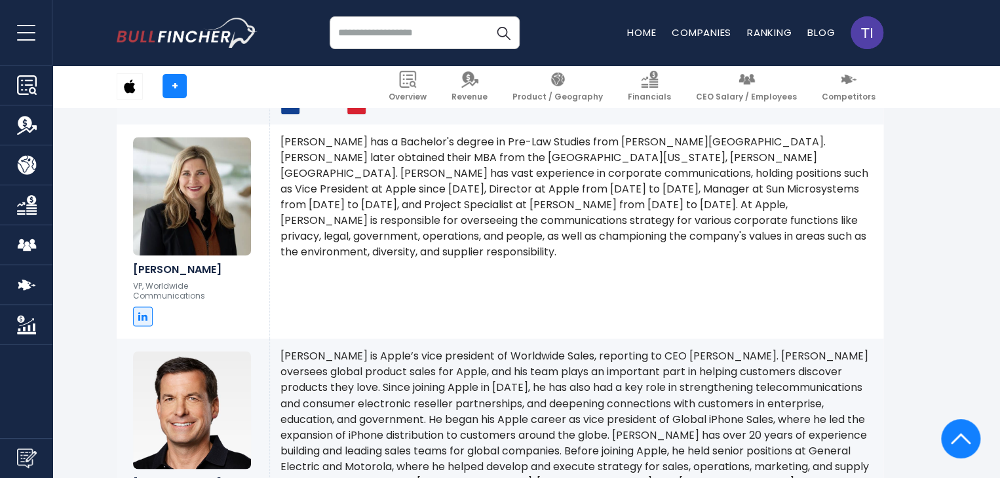
scroll to position [3539, 0]
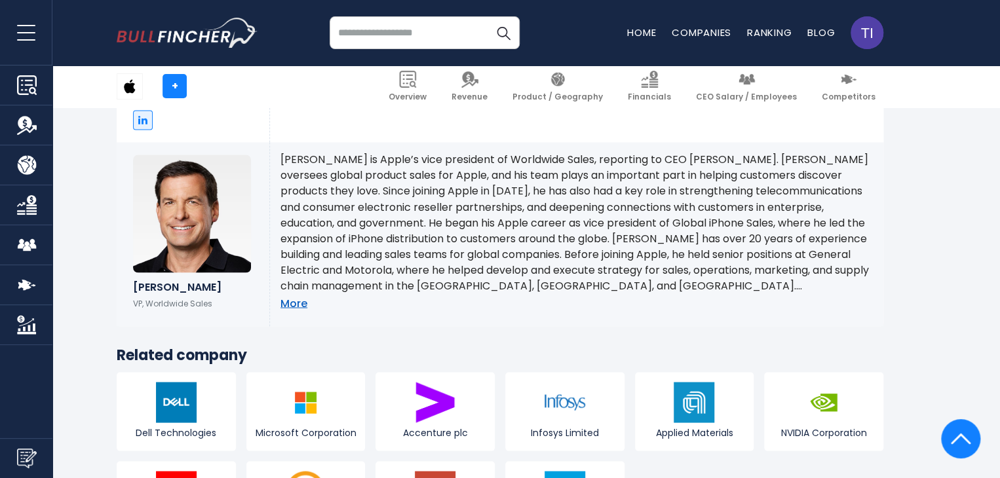
click at [302, 297] on link "More" at bounding box center [294, 304] width 27 height 14
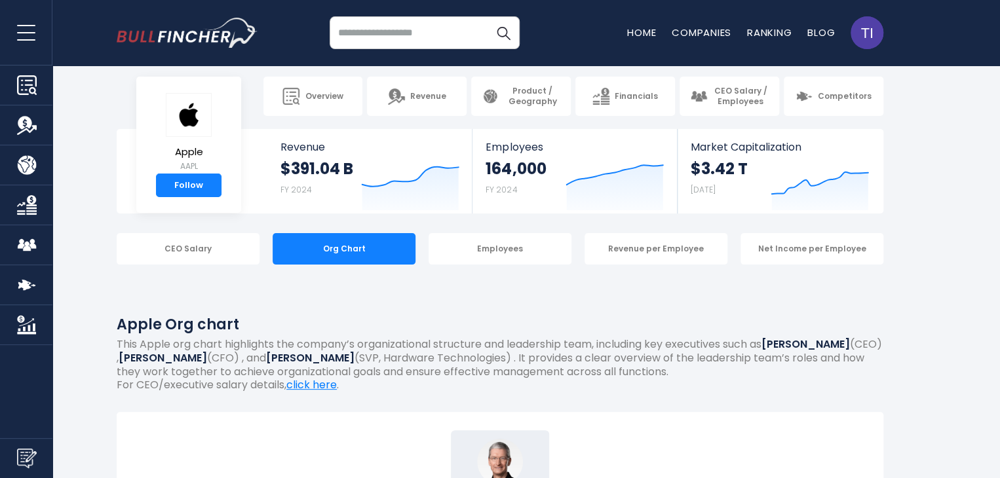
scroll to position [0, 0]
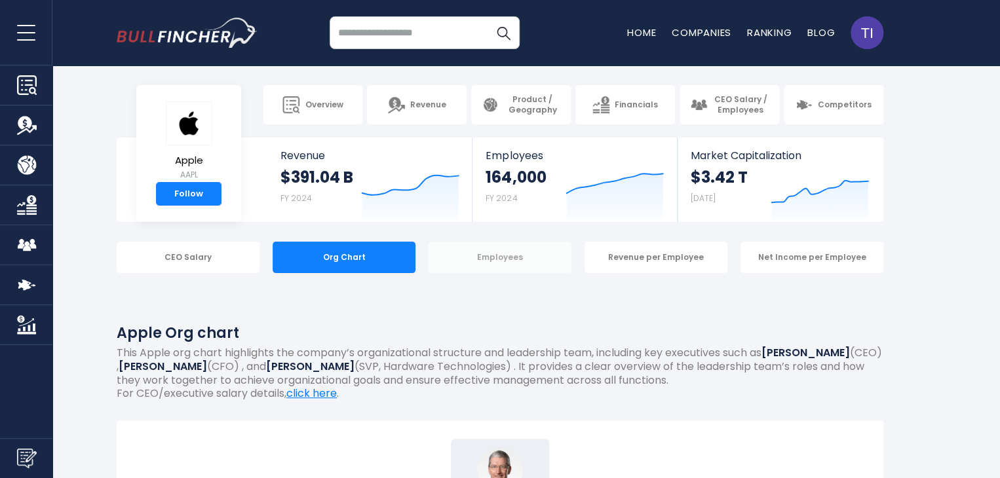
click at [524, 263] on div "Employees" at bounding box center [500, 257] width 143 height 31
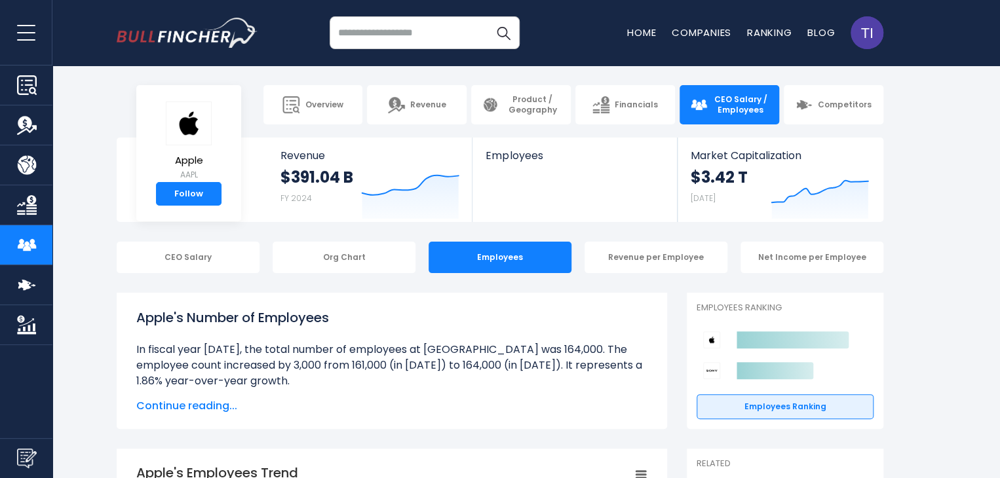
click at [195, 410] on span "Continue reading..." at bounding box center [391, 407] width 511 height 16
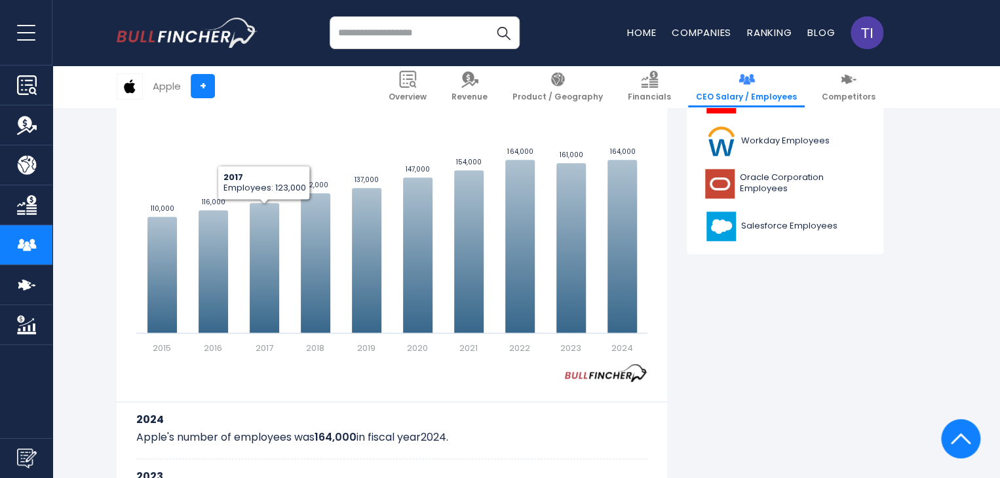
scroll to position [852, 0]
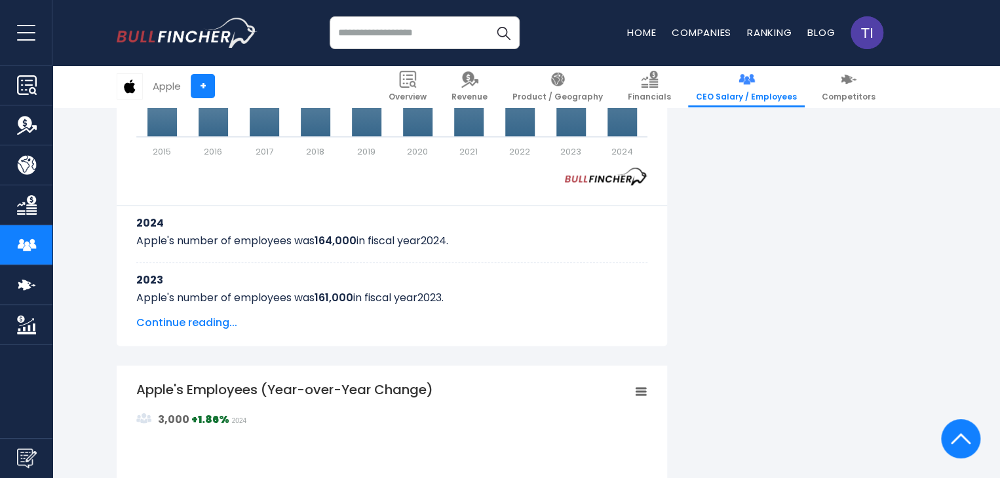
click at [180, 334] on div "Apple's Employees Trend Created with Highcharts 12.1.2 Values Chart context men…" at bounding box center [392, 97] width 551 height 498
click at [180, 330] on span "Continue reading..." at bounding box center [391, 323] width 511 height 16
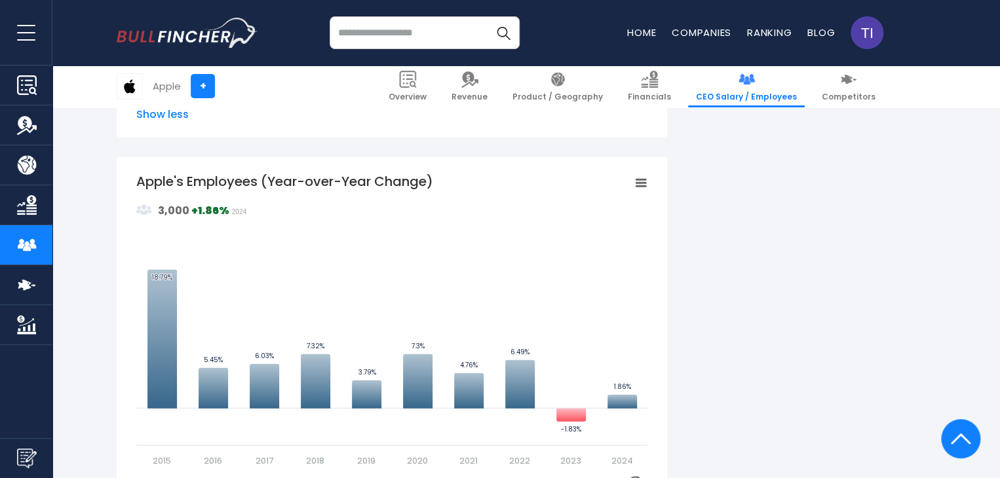
scroll to position [1770, 0]
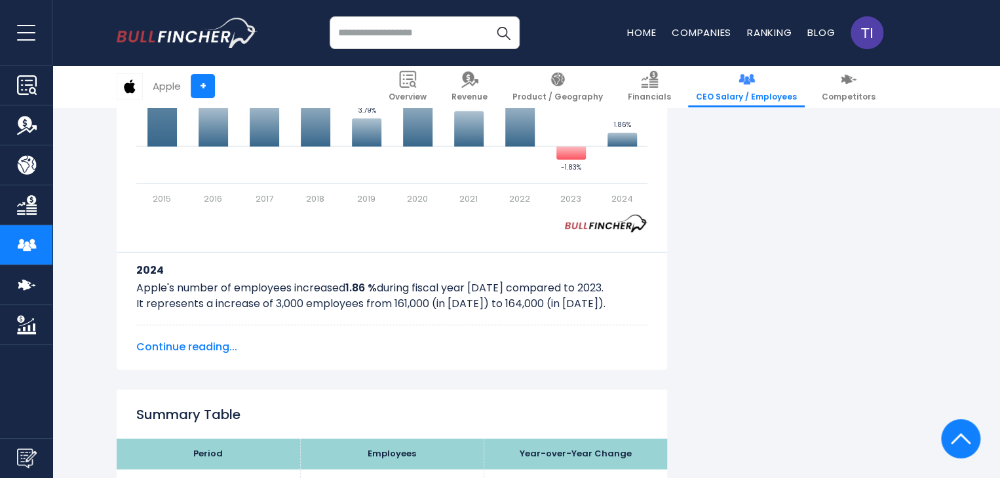
click at [196, 342] on span "Continue reading..." at bounding box center [391, 348] width 511 height 16
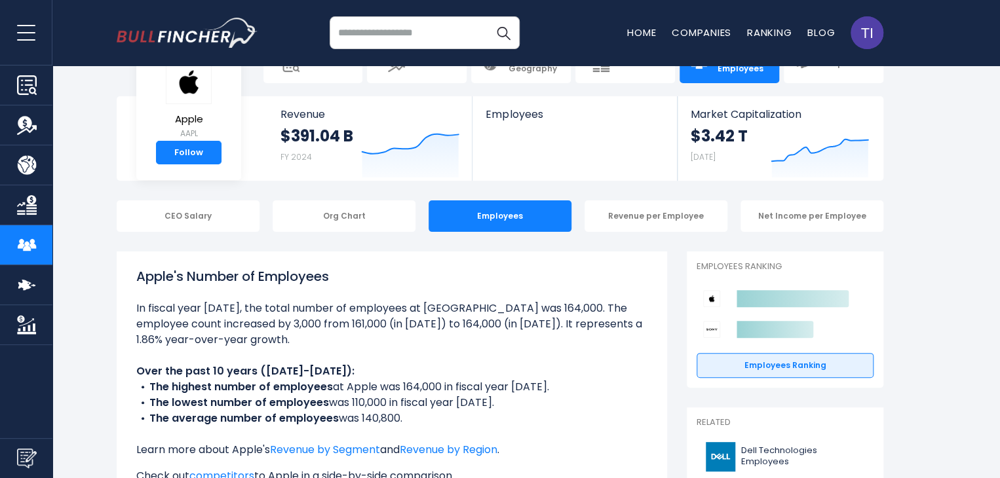
scroll to position [0, 0]
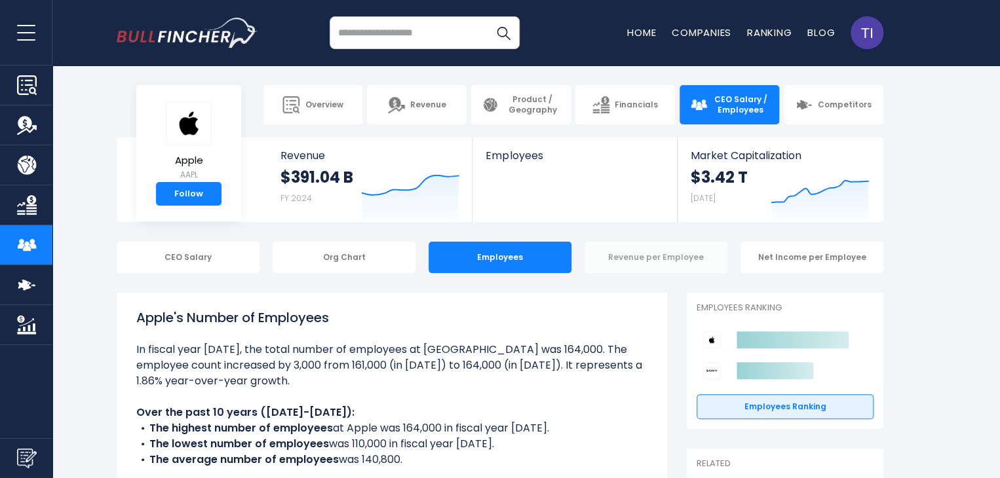
click at [668, 267] on div "Revenue per Employee" at bounding box center [656, 257] width 143 height 31
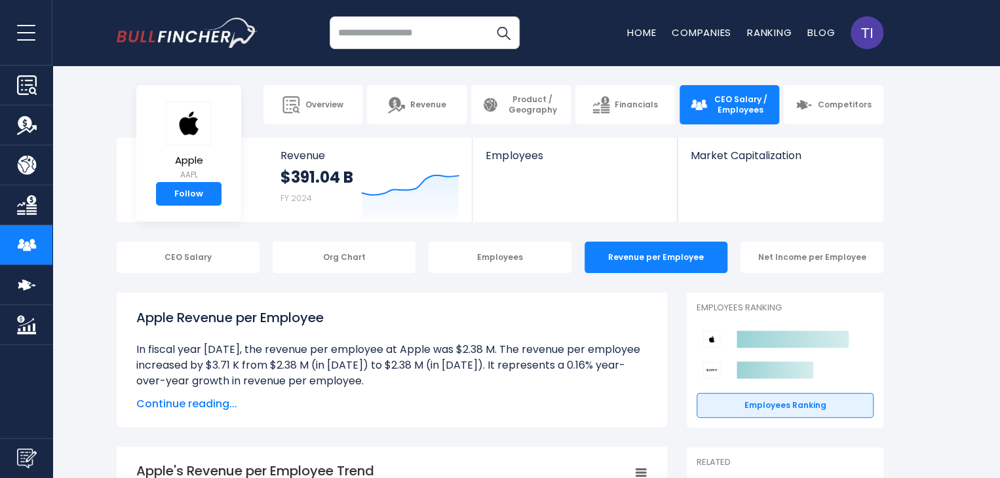
click at [172, 404] on span "Continue reading..." at bounding box center [391, 405] width 511 height 16
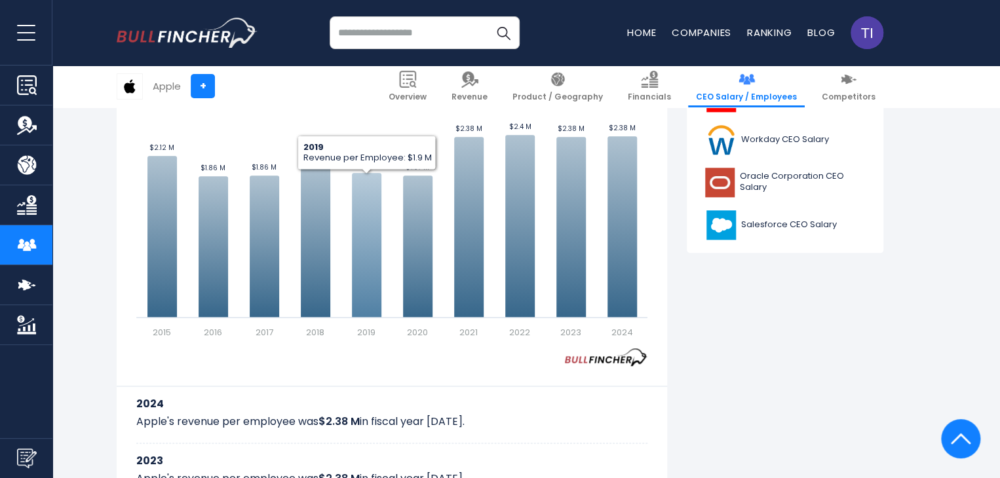
scroll to position [787, 0]
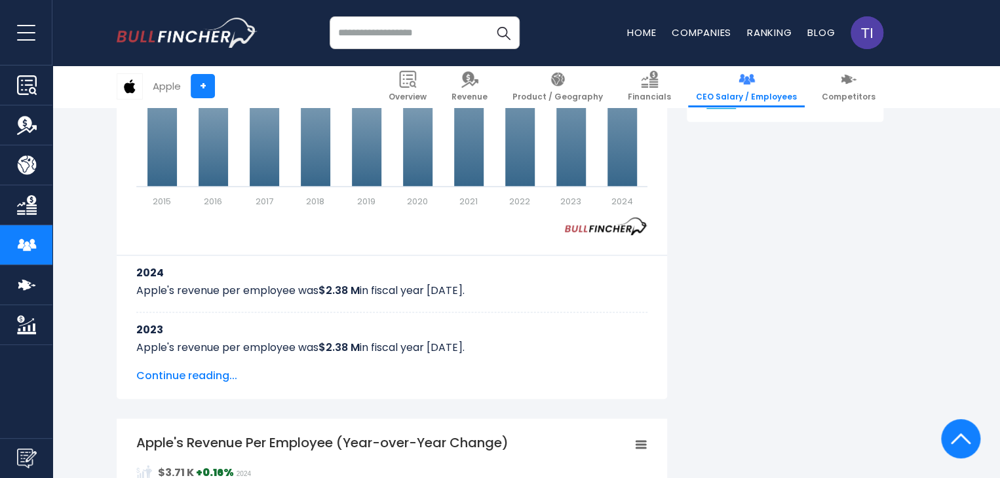
click at [202, 375] on span "Continue reading..." at bounding box center [391, 376] width 511 height 16
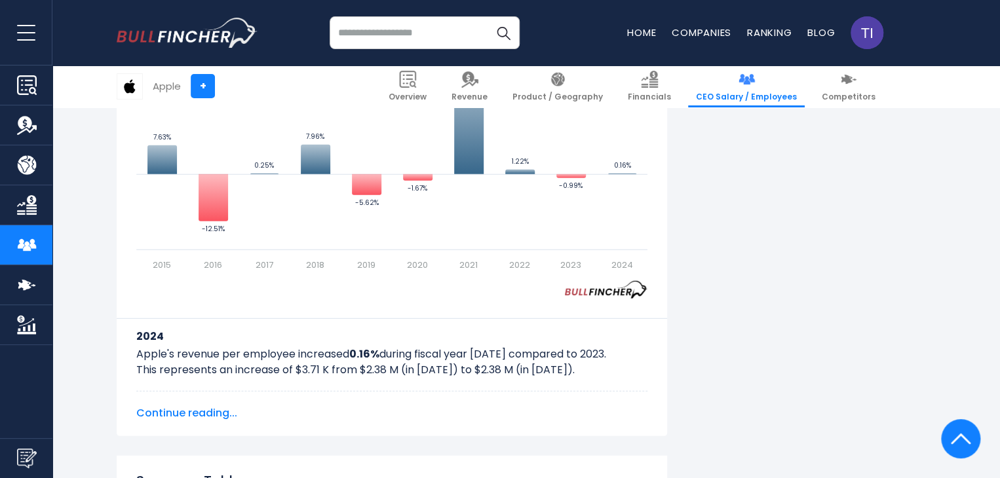
scroll to position [1770, 0]
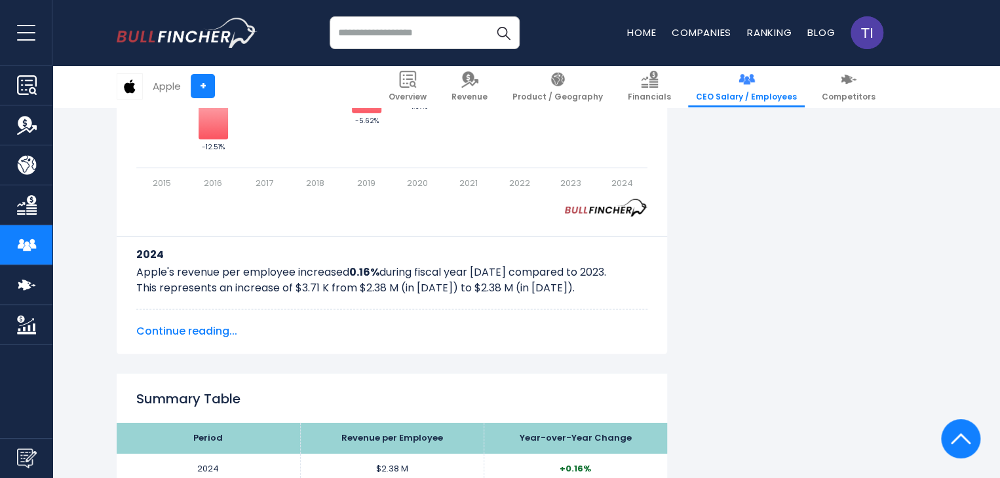
click at [197, 332] on span "Continue reading..." at bounding box center [391, 332] width 511 height 16
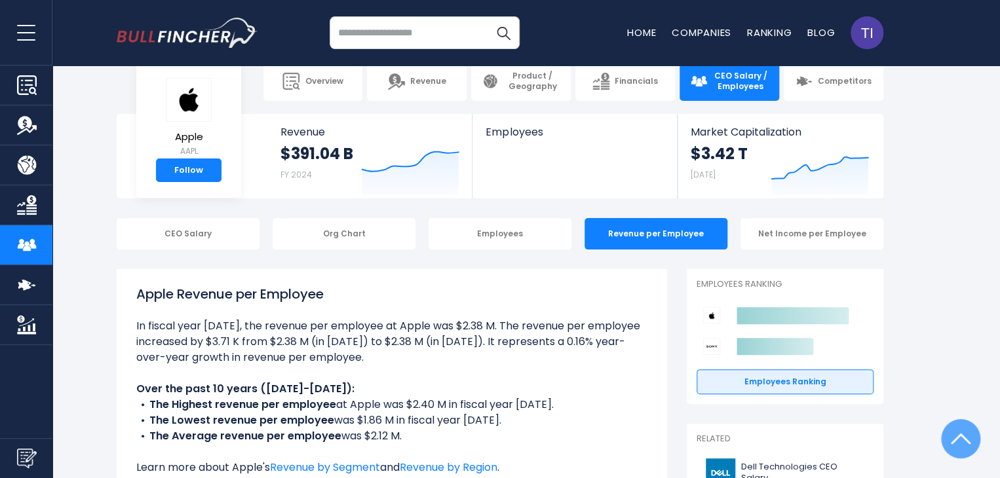
scroll to position [0, 0]
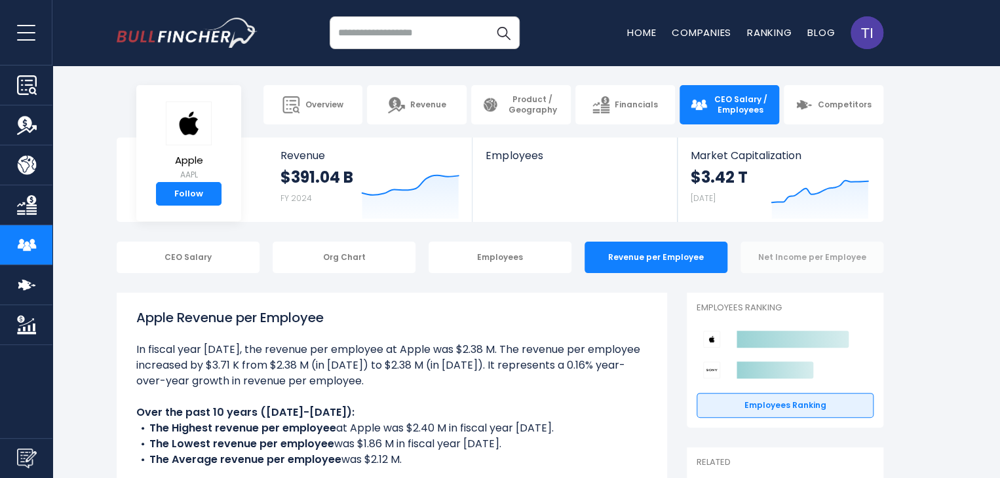
click at [792, 265] on div "Net Income per Employee" at bounding box center [812, 257] width 143 height 31
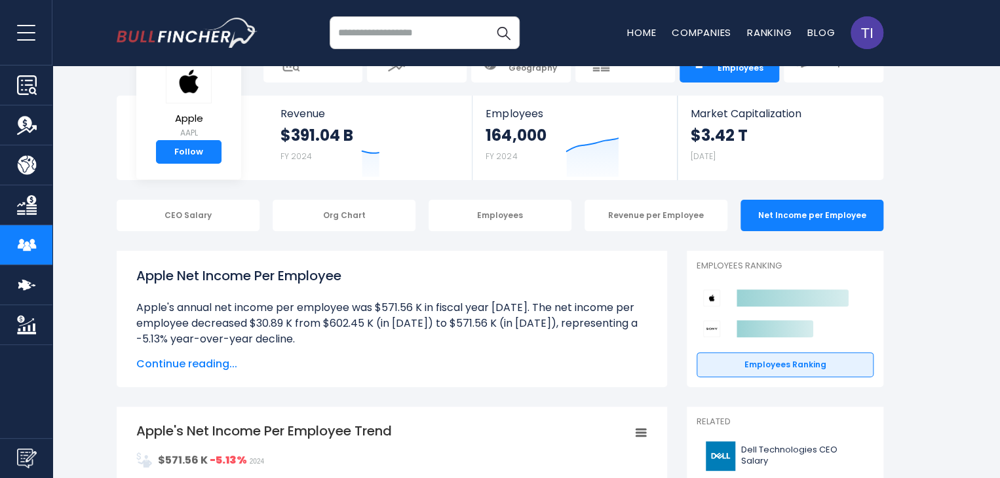
scroll to position [66, 0]
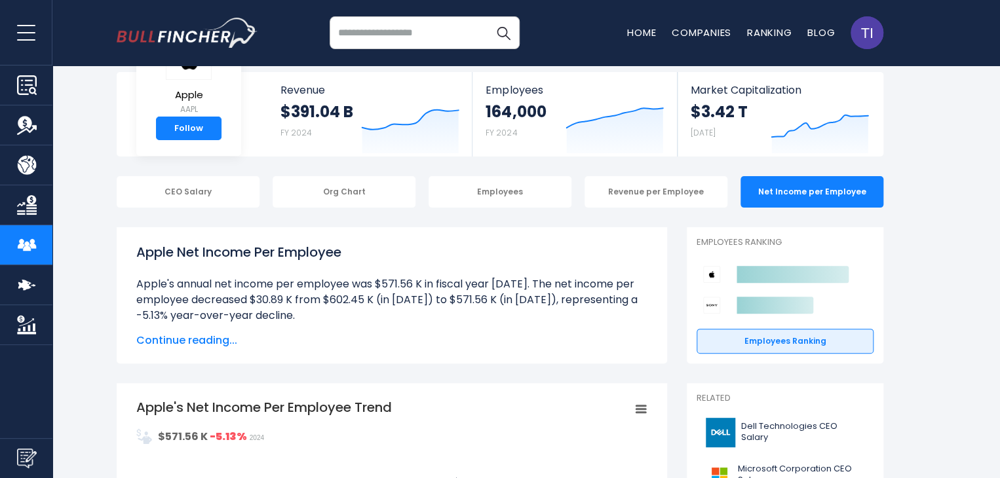
click at [196, 338] on span "Continue reading..." at bounding box center [391, 341] width 511 height 16
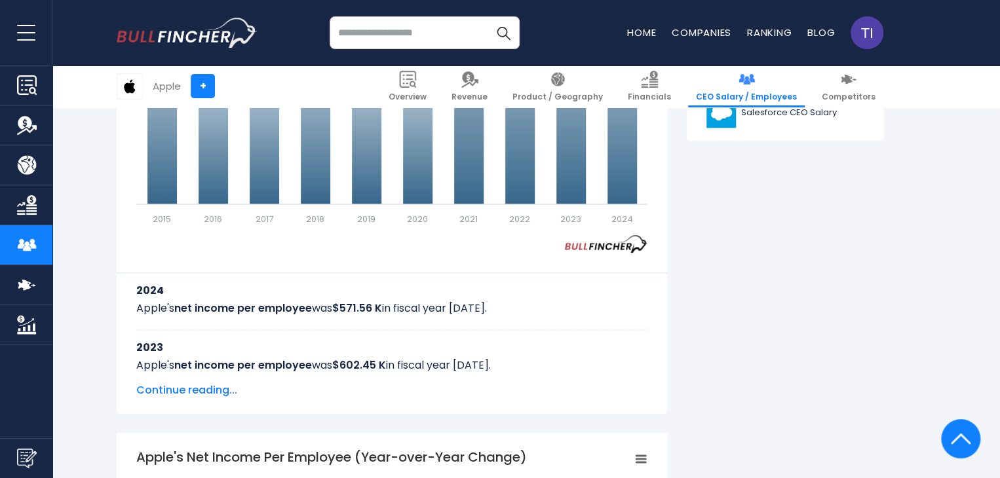
scroll to position [852, 0]
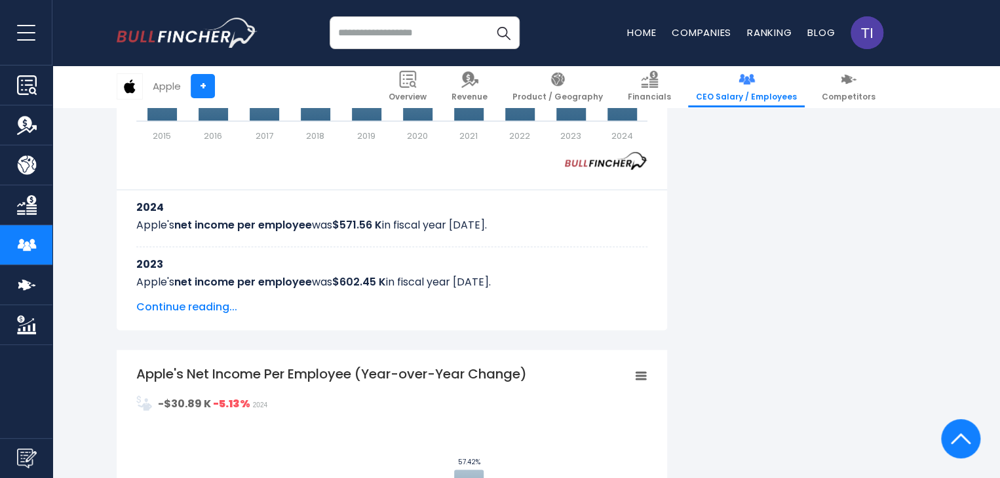
click at [183, 313] on span "Continue reading..." at bounding box center [391, 308] width 511 height 16
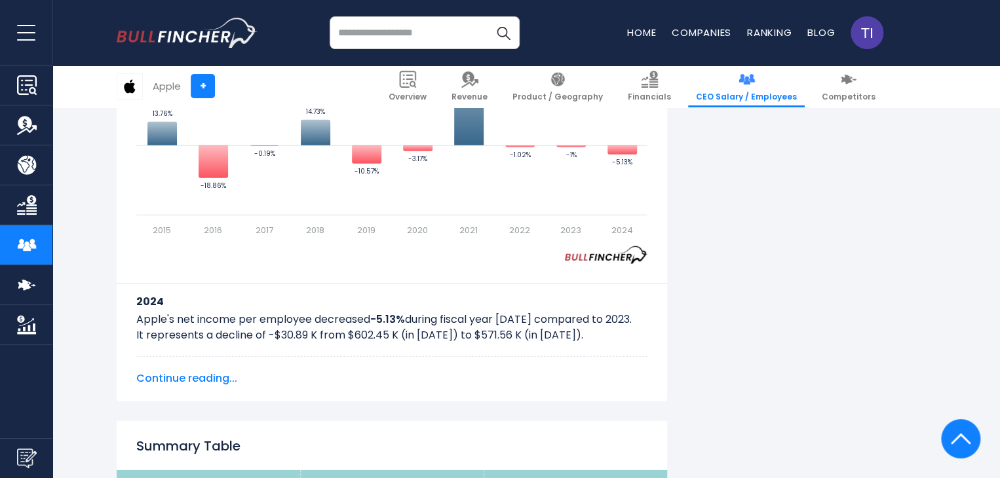
scroll to position [1770, 0]
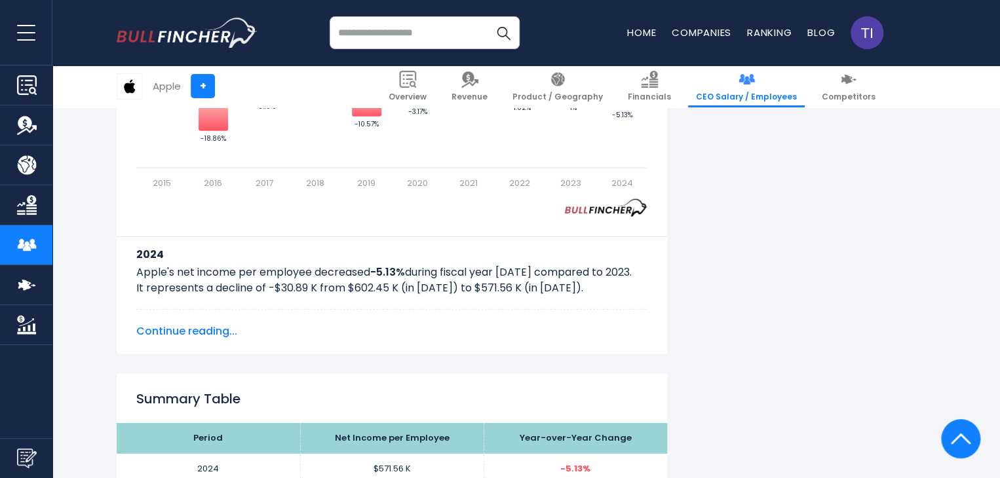
click at [194, 329] on span "Continue reading..." at bounding box center [391, 332] width 511 height 16
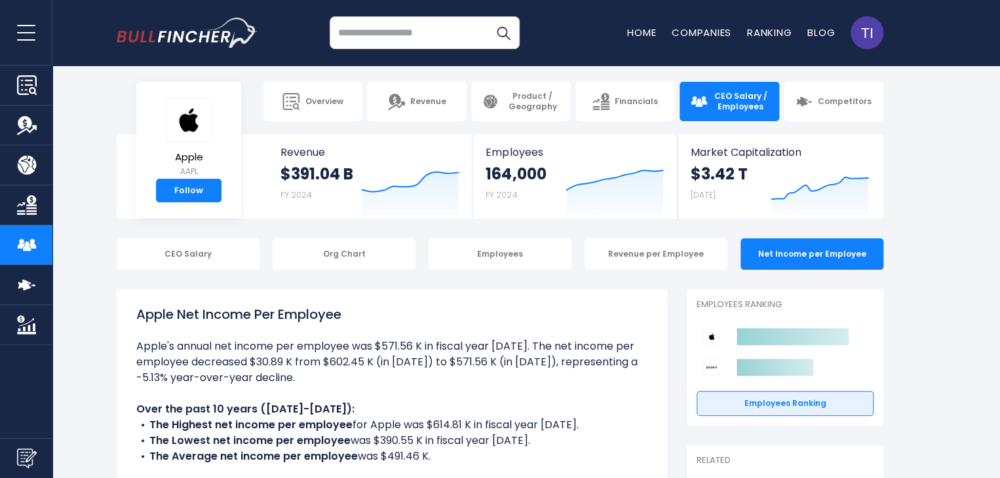
scroll to position [0, 0]
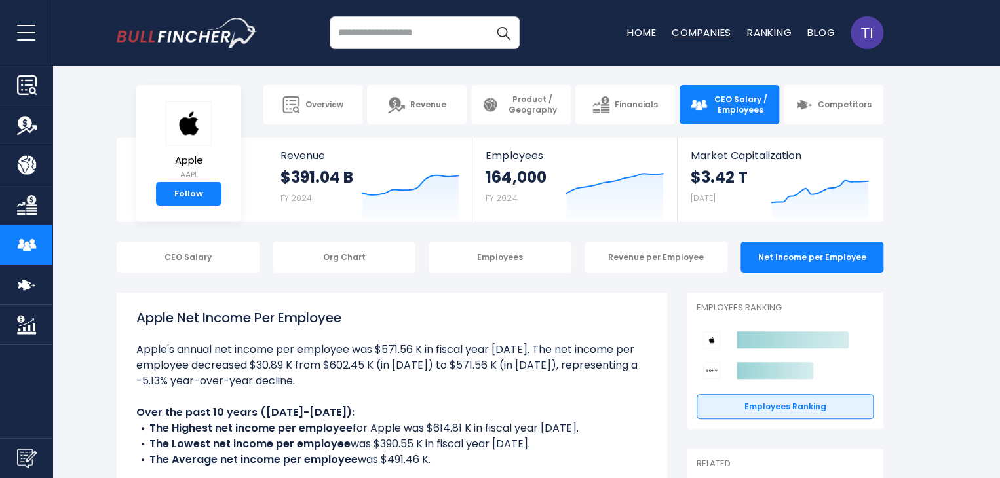
click at [690, 35] on link "Companies" at bounding box center [702, 33] width 60 height 14
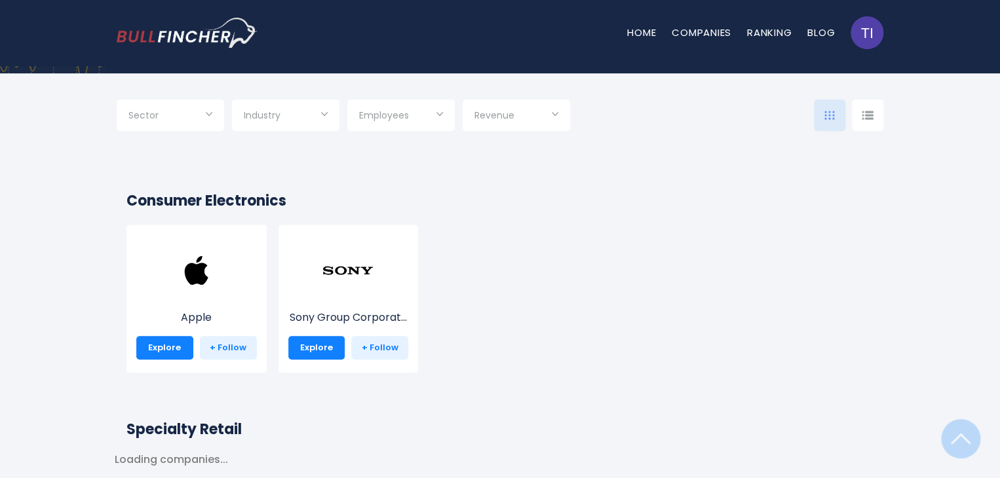
scroll to position [262, 0]
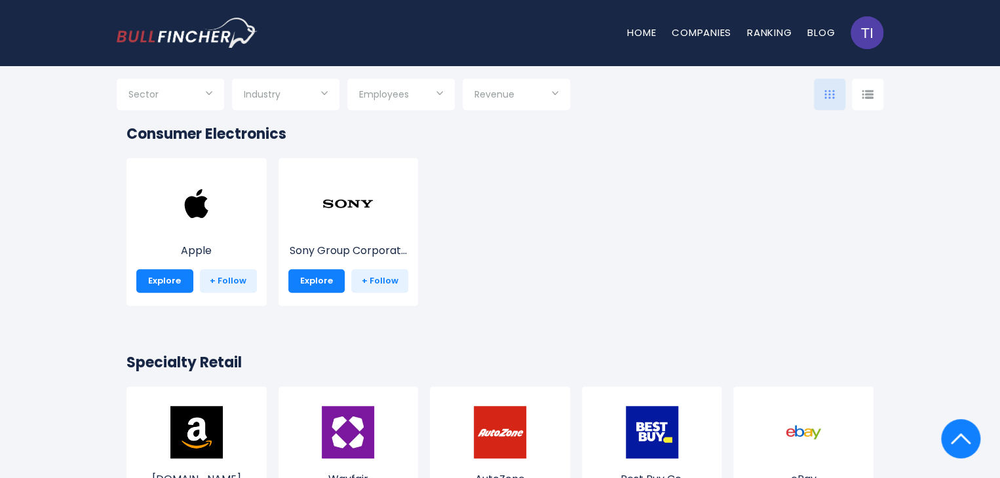
click at [214, 233] on div "Apple Explore + Follow" at bounding box center [197, 232] width 140 height 148
click at [197, 213] on img at bounding box center [196, 204] width 52 height 52
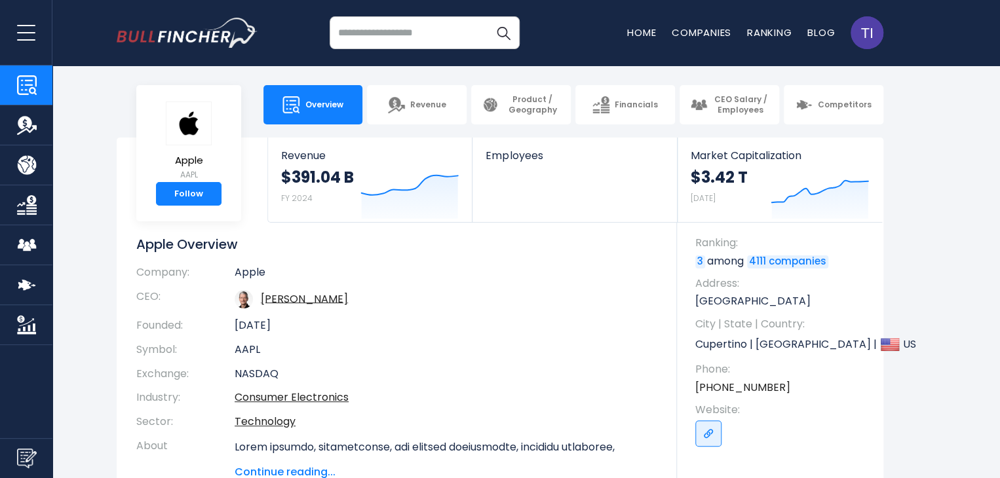
click at [330, 119] on link "Overview" at bounding box center [313, 104] width 100 height 39
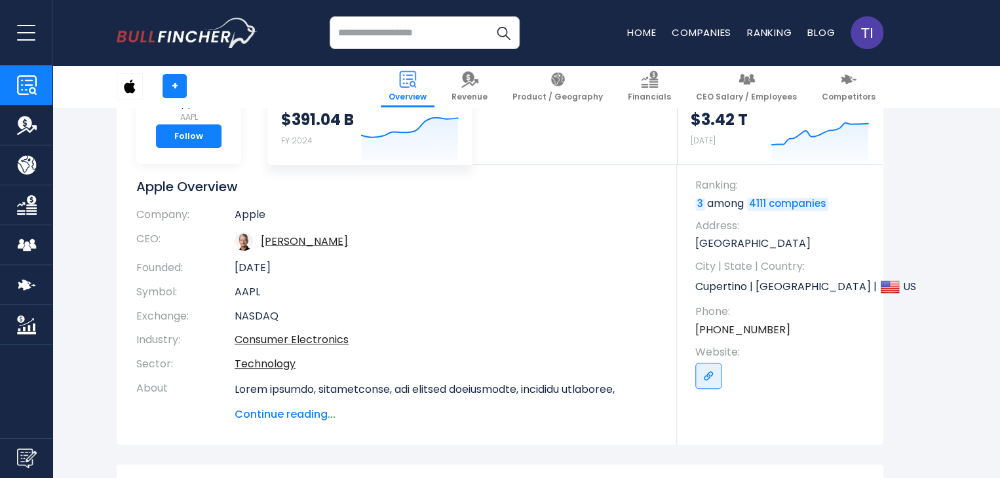
scroll to position [131, 0]
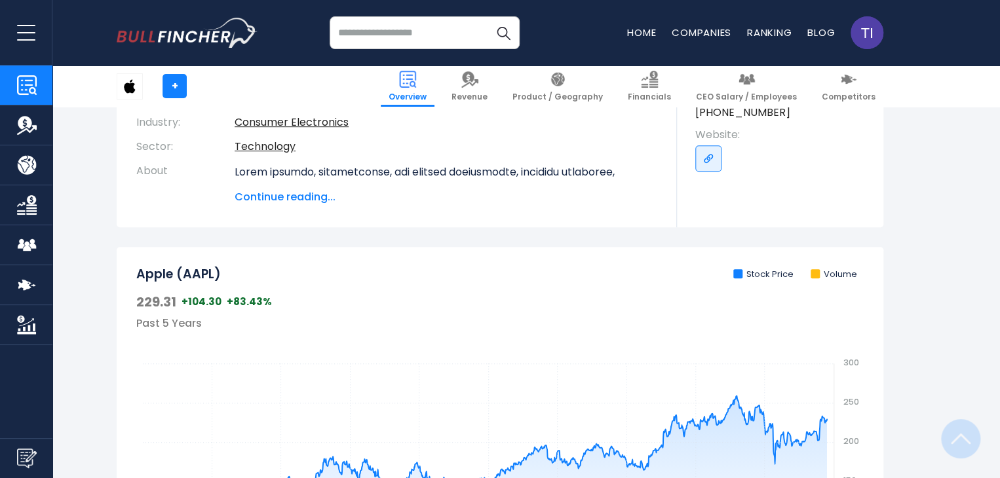
scroll to position [328, 0]
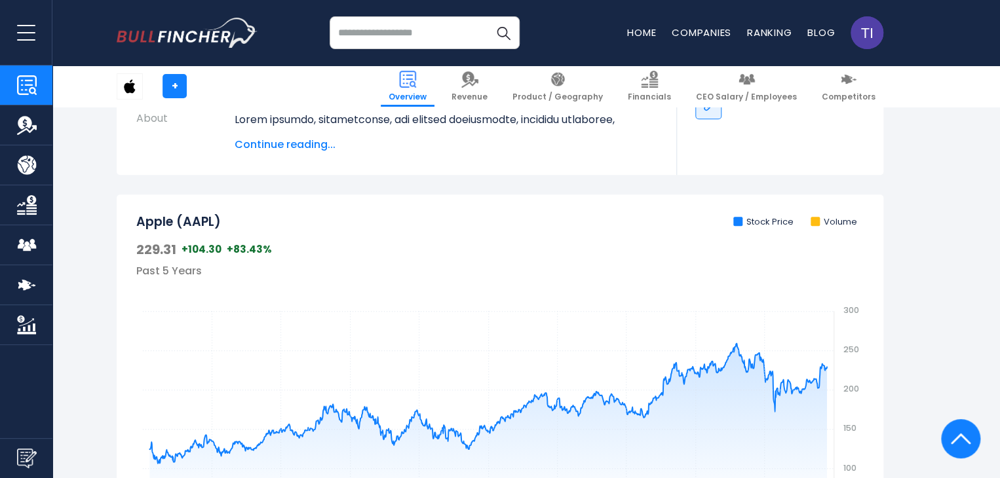
click at [269, 149] on span "Continue reading..." at bounding box center [446, 145] width 423 height 16
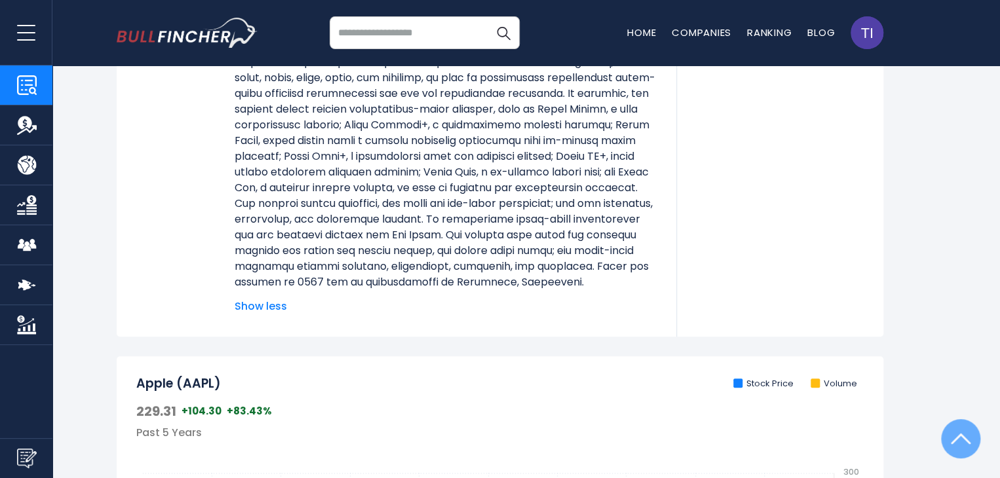
scroll to position [0, 0]
